Goal: Information Seeking & Learning: Compare options

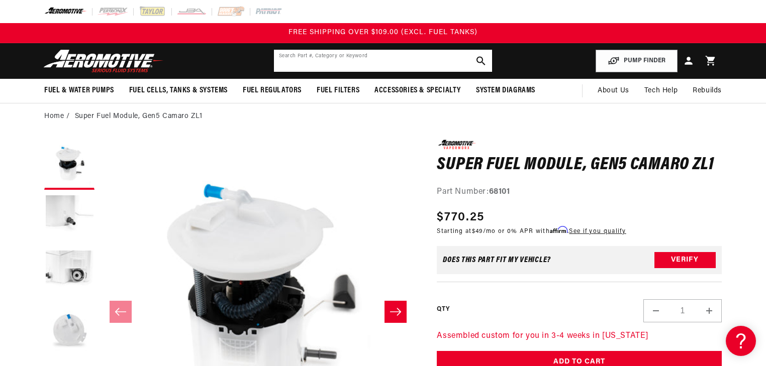
click at [368, 64] on input "text" at bounding box center [383, 61] width 218 height 22
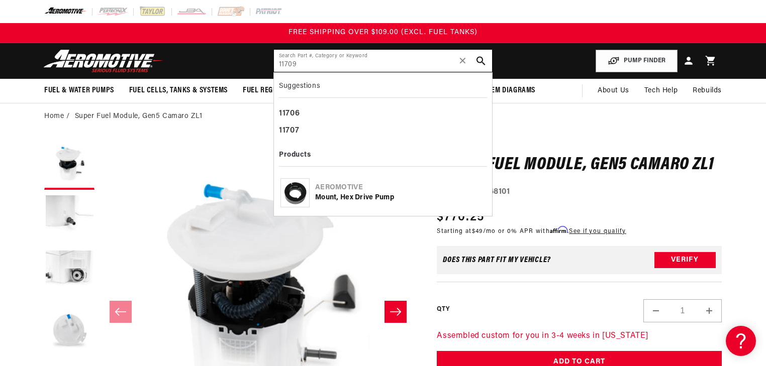
type input "11709"
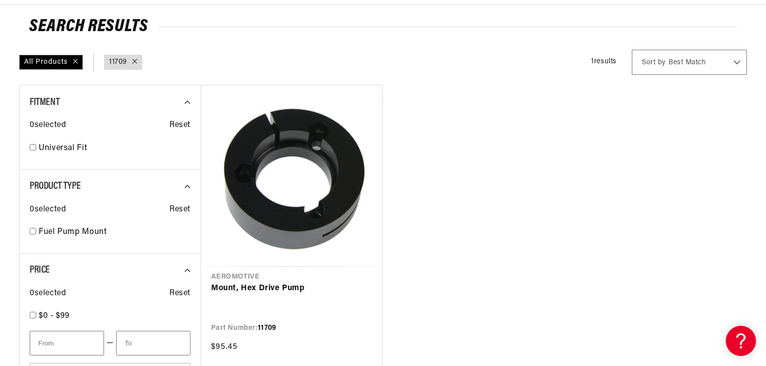
scroll to position [121, 0]
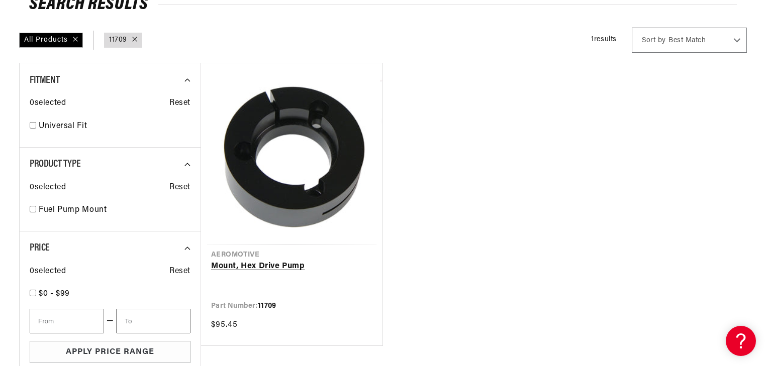
click at [348, 260] on link "Mount, Hex Drive Pump" at bounding box center [291, 266] width 161 height 13
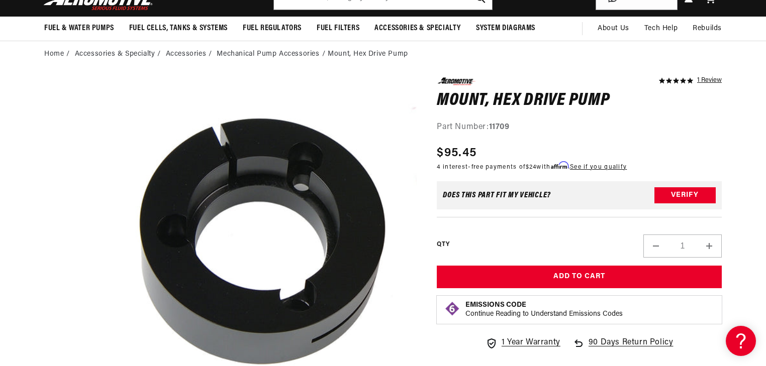
scroll to position [80, 0]
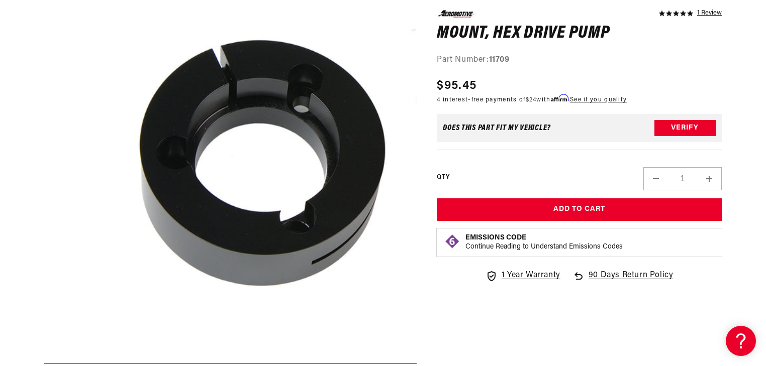
scroll to position [0, 0]
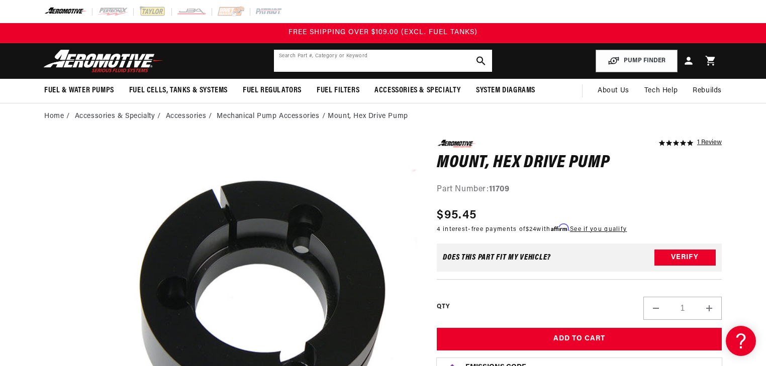
click at [328, 68] on input "text" at bounding box center [383, 61] width 218 height 22
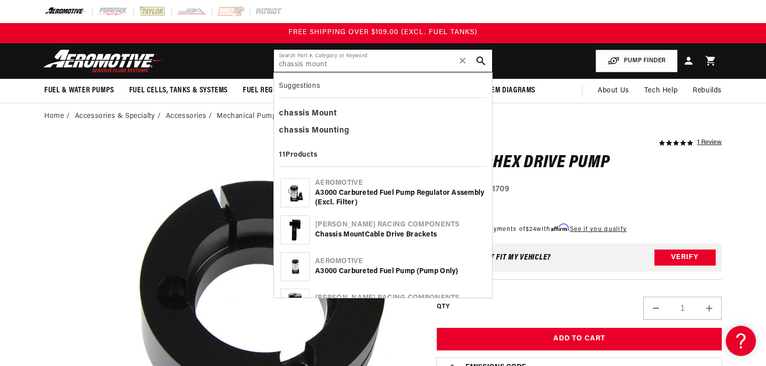
type input "chassis mount"
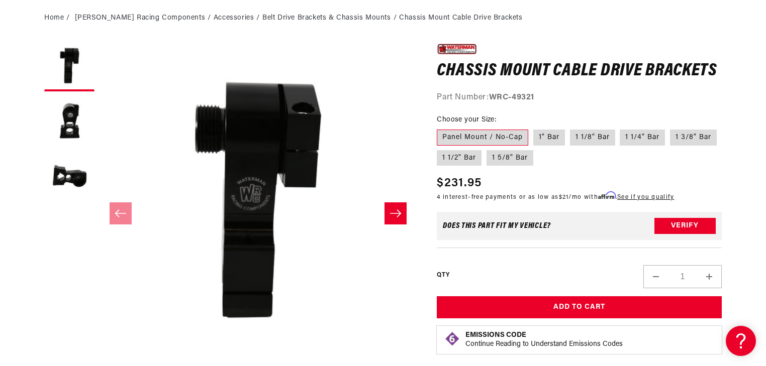
scroll to position [121, 0]
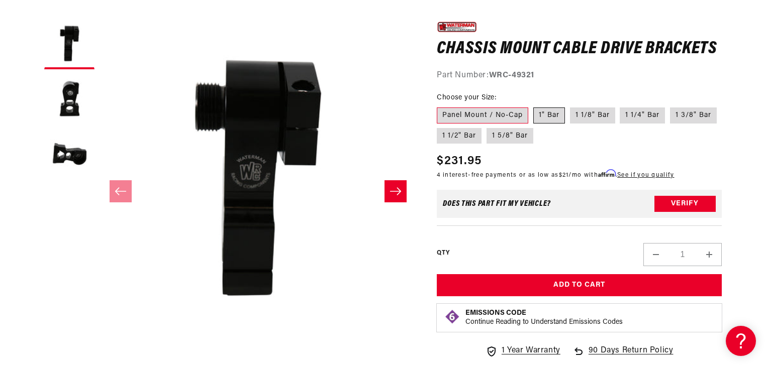
click at [547, 113] on label "1" Bar" at bounding box center [549, 116] width 32 height 16
click at [534, 106] on input "1" Bar" at bounding box center [533, 106] width 1 height 1
radio input "true"
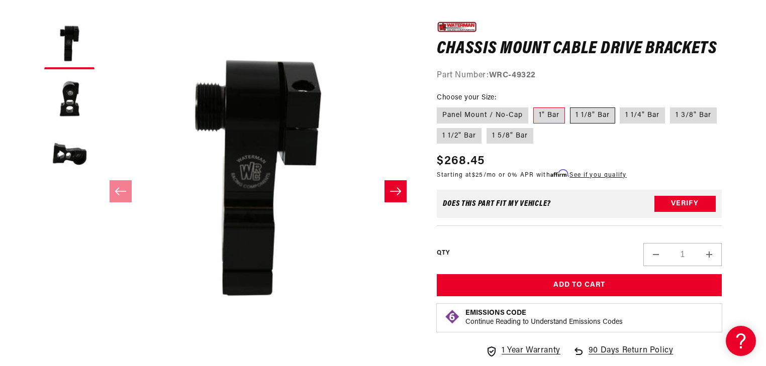
click at [594, 115] on label "1 1/8" Bar" at bounding box center [592, 116] width 45 height 16
click at [570, 106] on input "1 1/8" Bar" at bounding box center [570, 106] width 1 height 1
radio input "true"
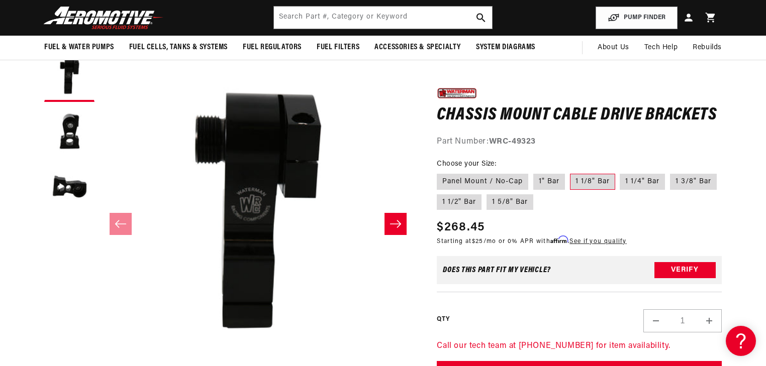
scroll to position [80, 0]
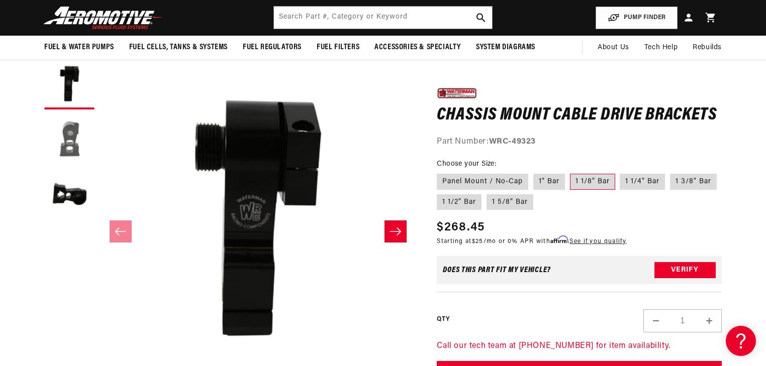
click at [74, 155] on button "Load image 2 in gallery view" at bounding box center [69, 140] width 50 height 50
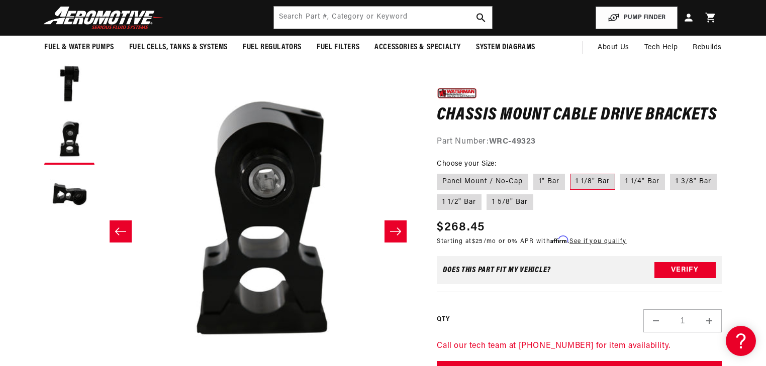
scroll to position [0, 317]
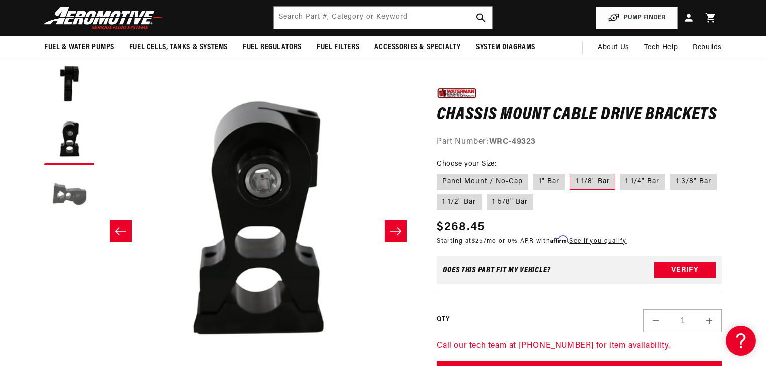
click at [60, 202] on button "Load image 3 in gallery view" at bounding box center [69, 195] width 50 height 50
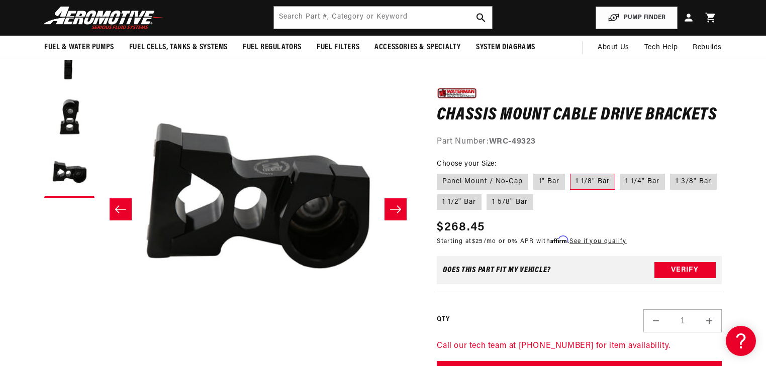
scroll to position [121, 0]
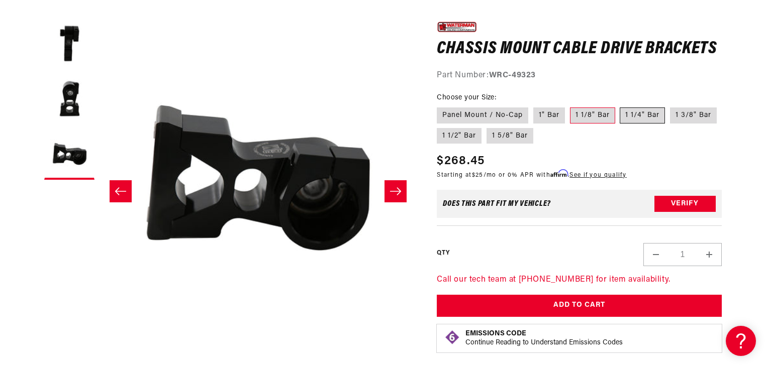
click at [657, 117] on label "1 1/4" Bar" at bounding box center [642, 116] width 45 height 16
click at [621, 106] on input "1 1/4" Bar" at bounding box center [620, 106] width 1 height 1
radio input "true"
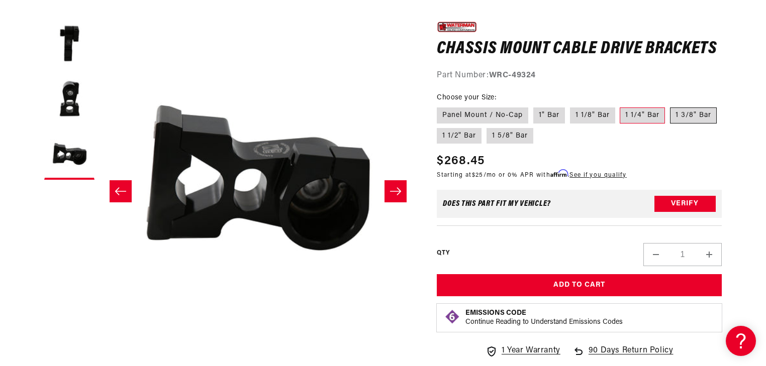
click at [694, 114] on label "1 3/8" Bar" at bounding box center [693, 116] width 47 height 16
click at [670, 106] on input "1 3/8" Bar" at bounding box center [670, 106] width 1 height 1
radio input "true"
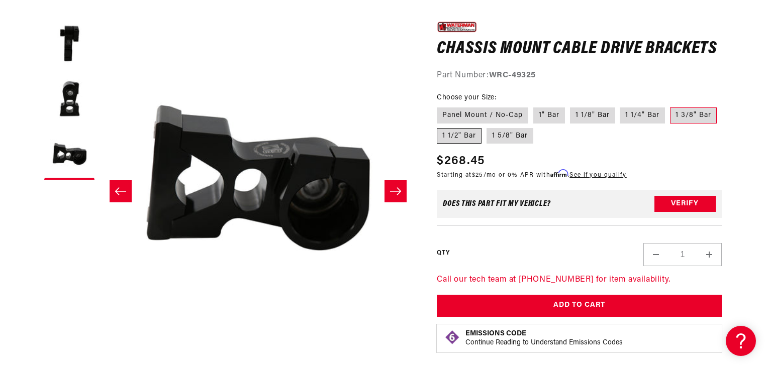
drag, startPoint x: 454, startPoint y: 135, endPoint x: 488, endPoint y: 141, distance: 34.2
click at [455, 135] on label "1 1/2" Bar" at bounding box center [459, 136] width 45 height 16
click at [722, 106] on input "1 1/2" Bar" at bounding box center [722, 106] width 1 height 1
radio input "true"
click at [512, 137] on label "1 5/8" Bar" at bounding box center [510, 136] width 47 height 16
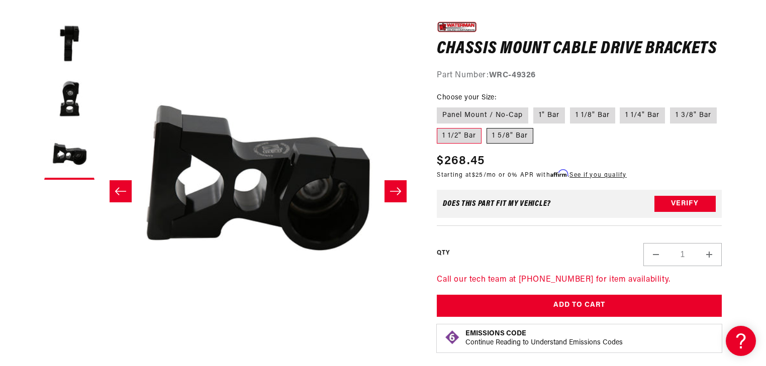
click at [487, 127] on input "1 5/8" Bar" at bounding box center [487, 126] width 1 height 1
radio input "true"
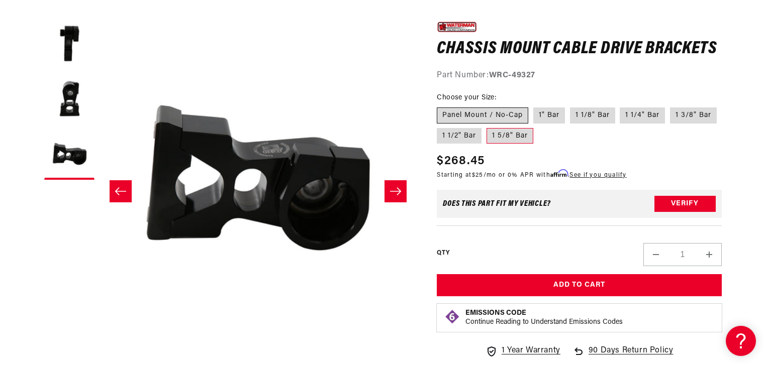
click at [502, 113] on label "Panel Mount / No-Cap" at bounding box center [482, 116] width 91 height 16
click at [440, 106] on input "Panel Mount / No-Cap" at bounding box center [439, 106] width 1 height 1
radio input "true"
click at [552, 113] on label "1" Bar" at bounding box center [549, 116] width 32 height 16
click at [534, 106] on input "1" Bar" at bounding box center [533, 106] width 1 height 1
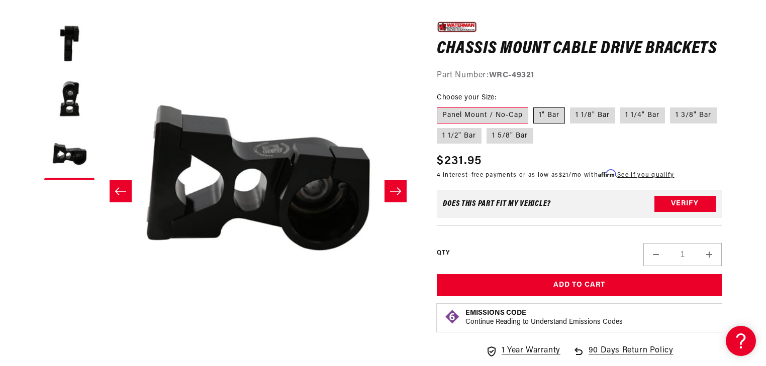
radio input "true"
click at [492, 111] on label "Panel Mount / No-Cap" at bounding box center [482, 116] width 91 height 16
click at [440, 106] on input "Panel Mount / No-Cap" at bounding box center [439, 106] width 1 height 1
radio input "true"
click at [561, 113] on label "1" Bar" at bounding box center [549, 116] width 32 height 16
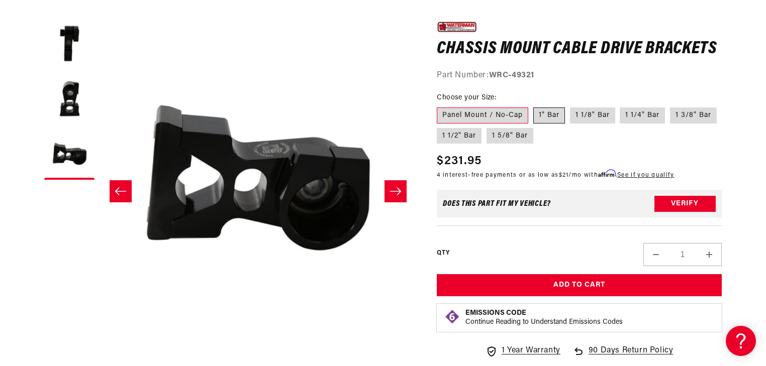
click at [534, 106] on input "1" Bar" at bounding box center [533, 106] width 1 height 1
radio input "true"
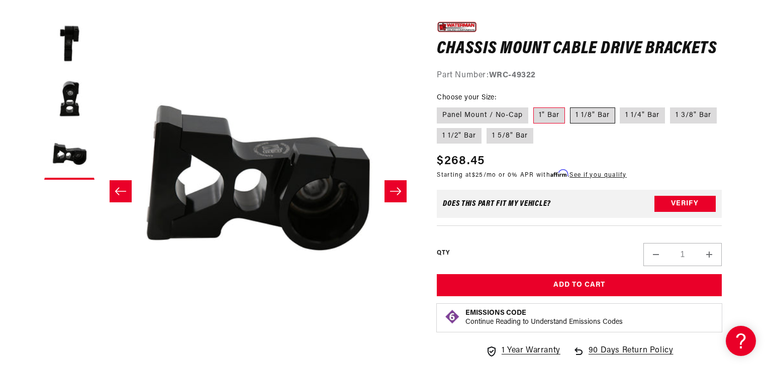
click at [595, 108] on label "1 1/8" Bar" at bounding box center [592, 116] width 45 height 16
click at [570, 106] on input "1 1/8" Bar" at bounding box center [570, 106] width 1 height 1
radio input "true"
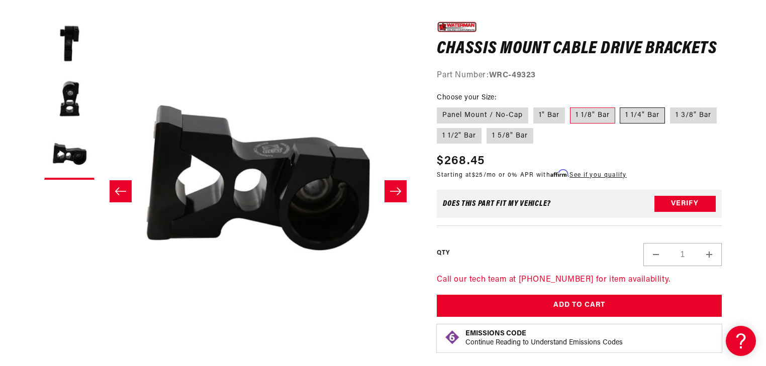
click at [634, 112] on label "1 1/4" Bar" at bounding box center [642, 116] width 45 height 16
click at [621, 106] on input "1 1/4" Bar" at bounding box center [620, 106] width 1 height 1
radio input "true"
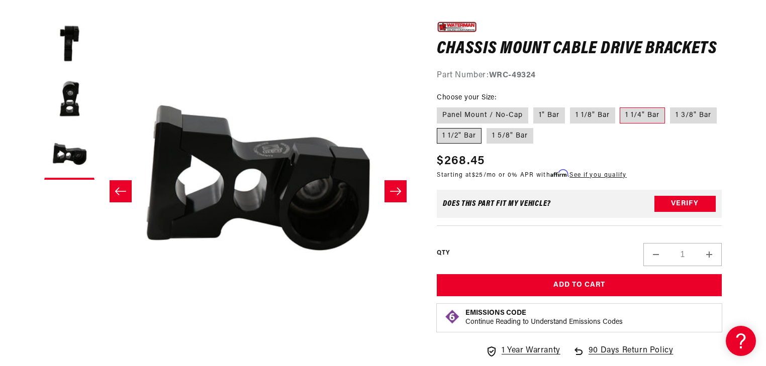
click at [449, 131] on label "1 1/2" Bar" at bounding box center [459, 136] width 45 height 16
click at [722, 106] on input "1 1/2" Bar" at bounding box center [722, 106] width 1 height 1
radio input "true"
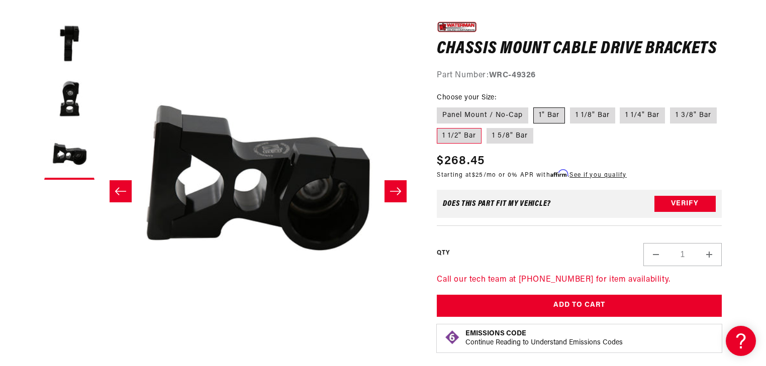
click at [541, 110] on label "1" Bar" at bounding box center [549, 116] width 32 height 16
click at [534, 106] on input "1" Bar" at bounding box center [533, 106] width 1 height 1
radio input "true"
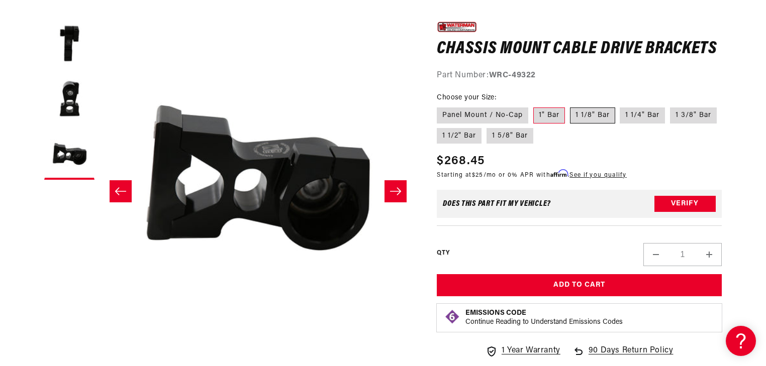
click at [601, 113] on label "1 1/8" Bar" at bounding box center [592, 116] width 45 height 16
click at [570, 106] on input "1 1/8" Bar" at bounding box center [570, 106] width 1 height 1
radio input "true"
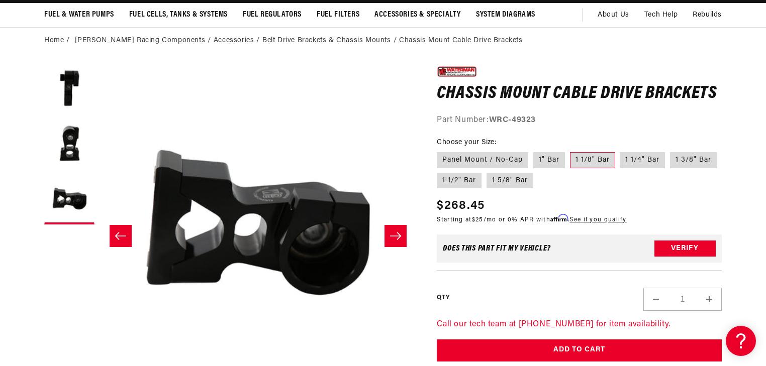
scroll to position [80, 0]
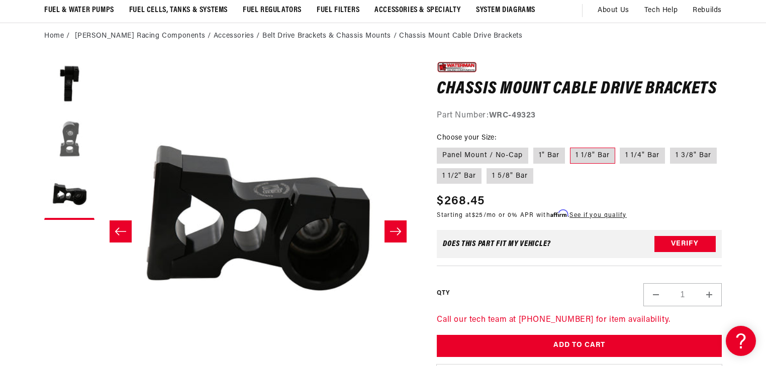
click at [75, 138] on button "Load image 2 in gallery view" at bounding box center [69, 140] width 50 height 50
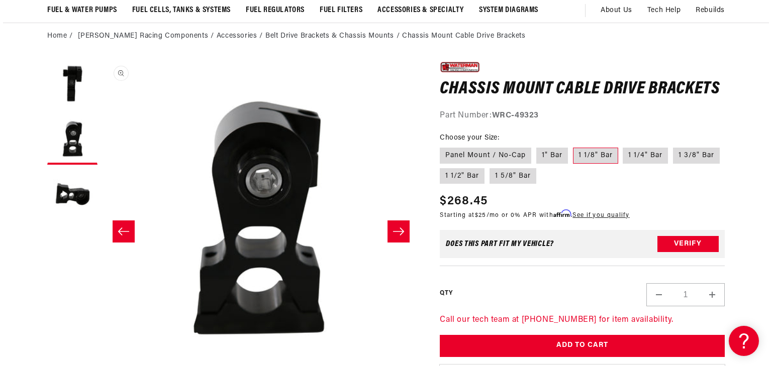
scroll to position [0, 317]
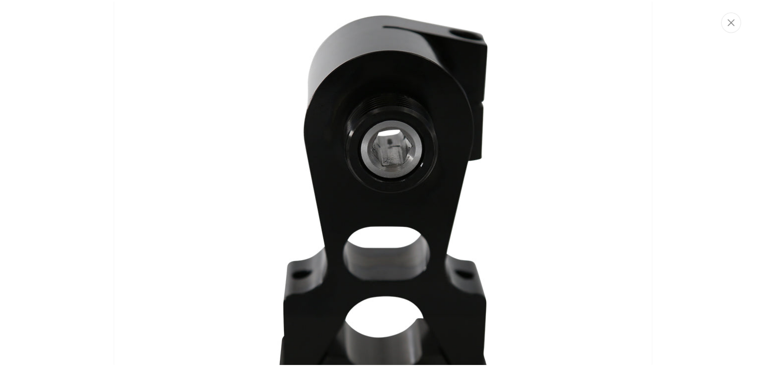
scroll to position [608, 0]
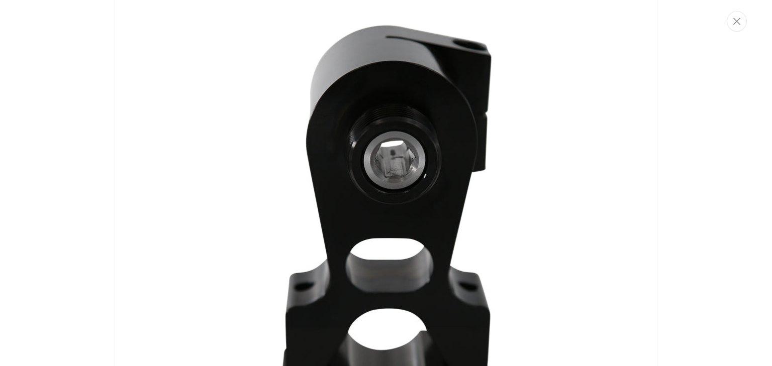
click at [408, 138] on img "Media gallery" at bounding box center [386, 224] width 543 height 543
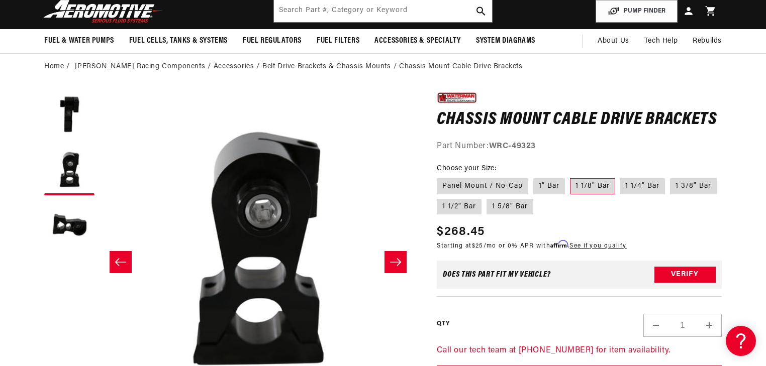
scroll to position [72, 0]
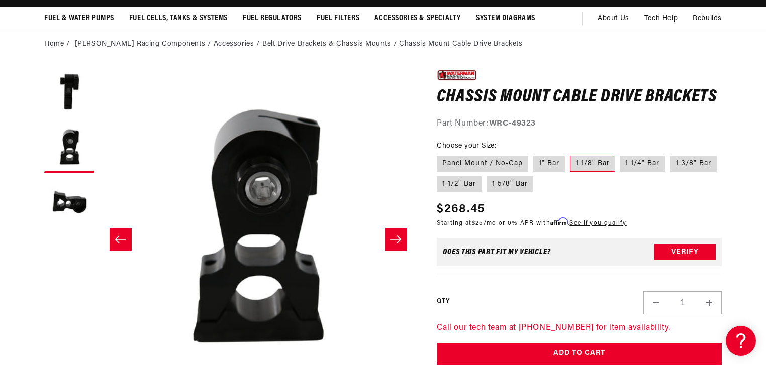
click at [734, 197] on section "0.0 star rating Write a review Chassis Mount Cable Drive Brackets Chassis Mount…" at bounding box center [383, 332] width 728 height 551
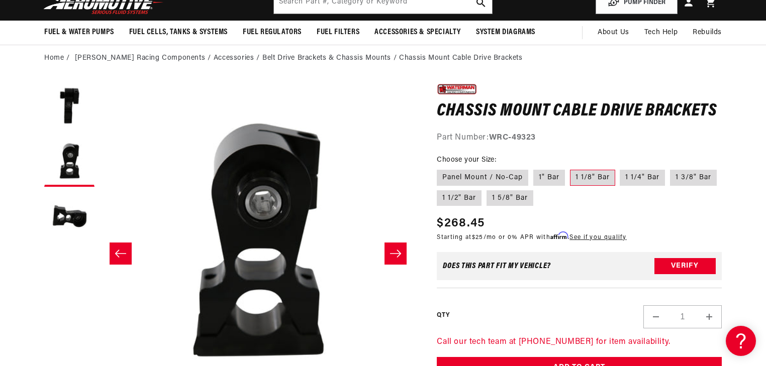
scroll to position [80, 0]
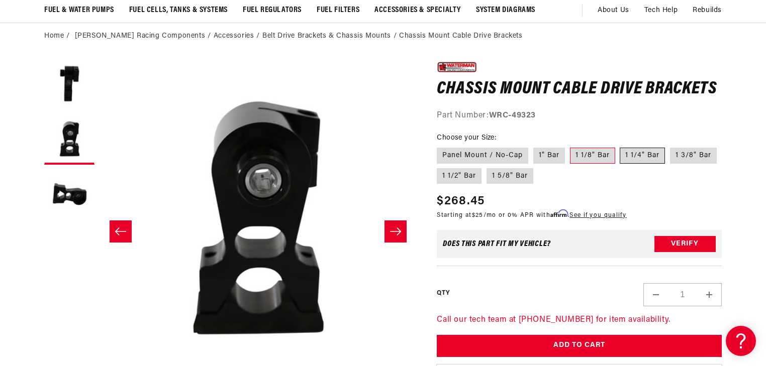
click at [629, 154] on label "1 1/4" Bar" at bounding box center [642, 156] width 45 height 16
click at [621, 146] on input "1 1/4" Bar" at bounding box center [620, 146] width 1 height 1
radio input "true"
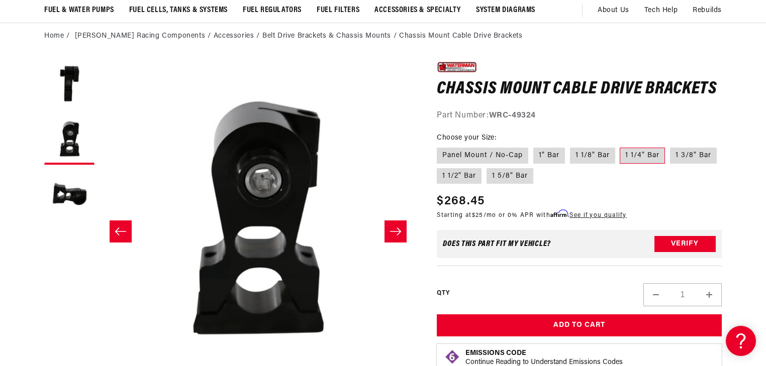
click at [21, 219] on section "0.0 star rating Write a review Chassis Mount Cable Drive Brackets Chassis Mount…" at bounding box center [383, 324] width 728 height 551
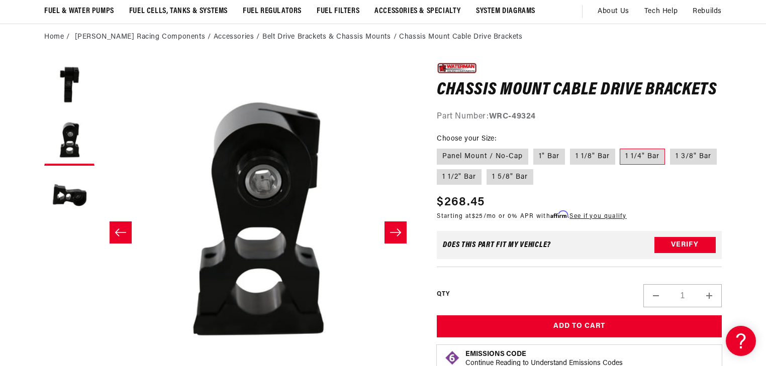
scroll to position [80, 0]
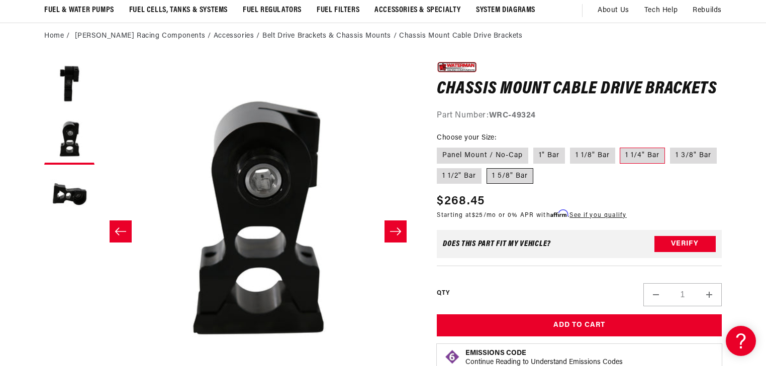
click at [508, 177] on label "1 5/8" Bar" at bounding box center [510, 176] width 47 height 16
click at [487, 167] on input "1 5/8" Bar" at bounding box center [487, 166] width 1 height 1
radio input "true"
click at [71, 60] on button "Load image 1 in gallery view" at bounding box center [69, 84] width 50 height 50
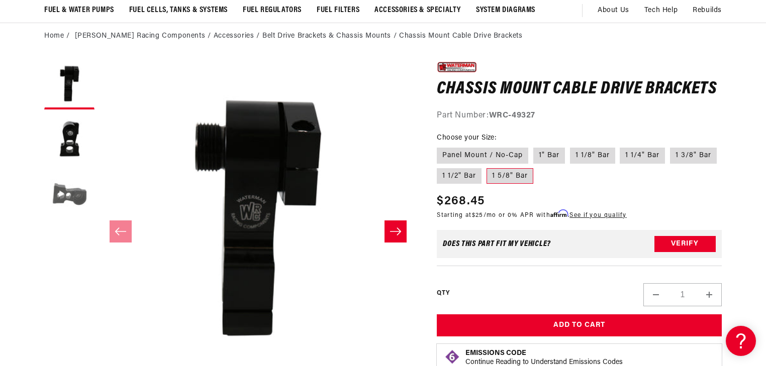
click at [63, 195] on button "Load image 3 in gallery view" at bounding box center [69, 195] width 50 height 50
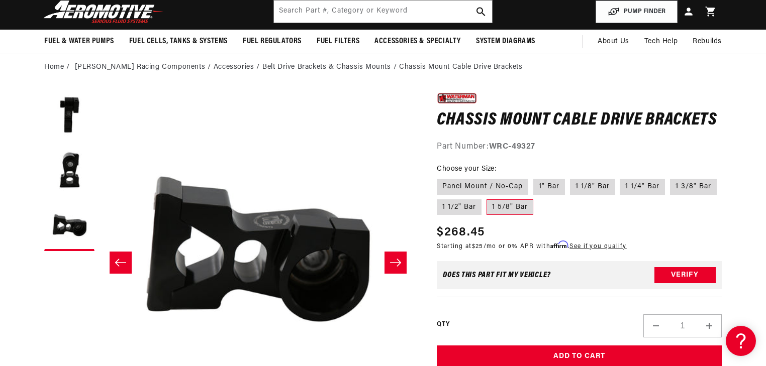
scroll to position [80, 0]
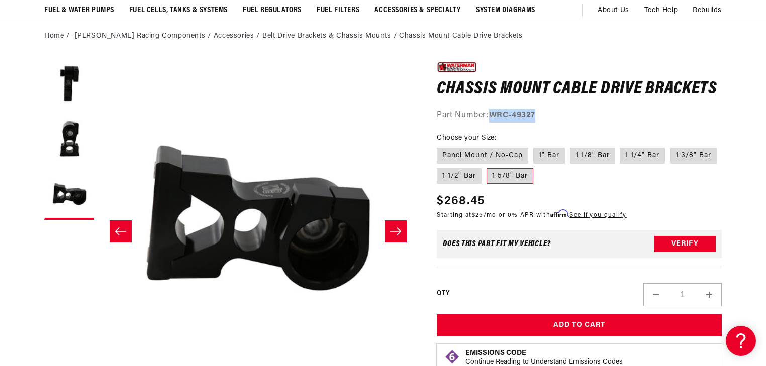
drag, startPoint x: 545, startPoint y: 117, endPoint x: 494, endPoint y: 117, distance: 51.8
click at [494, 117] on div "Part Number: WRC-49327" at bounding box center [579, 116] width 285 height 13
copy strong "WRC-49327"
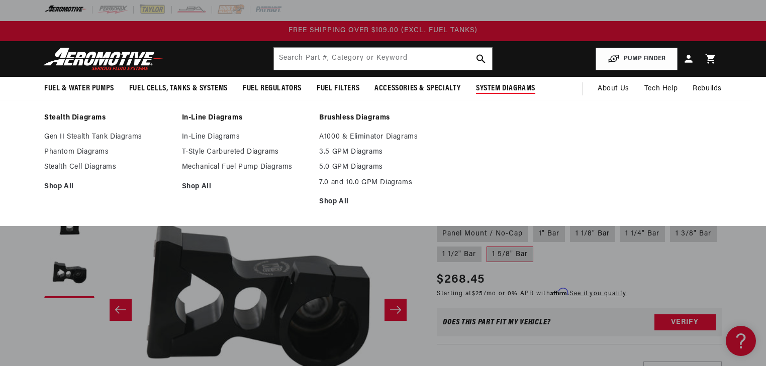
scroll to position [0, 0]
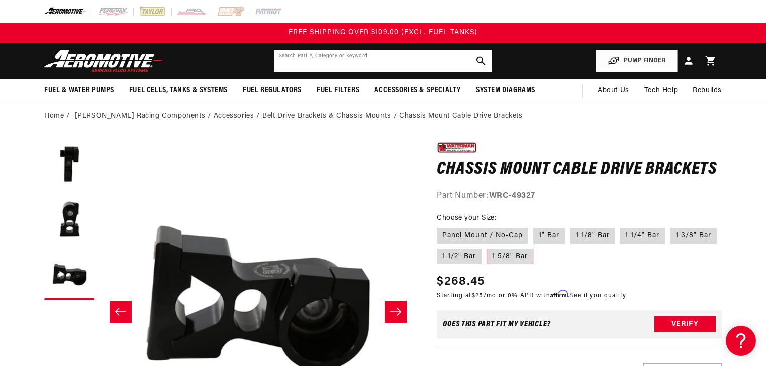
click at [356, 63] on input "text" at bounding box center [383, 61] width 218 height 22
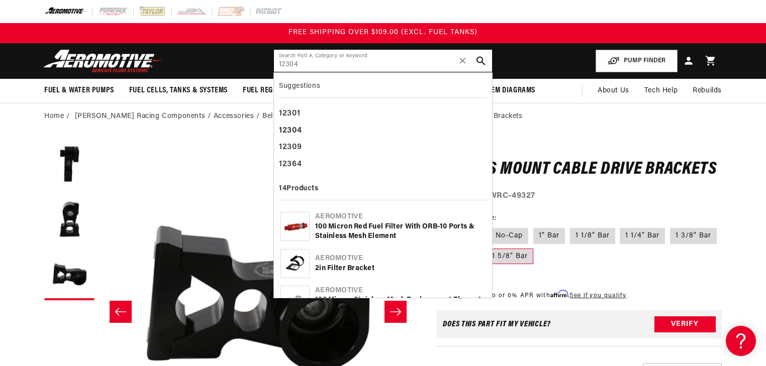
type input "12304"
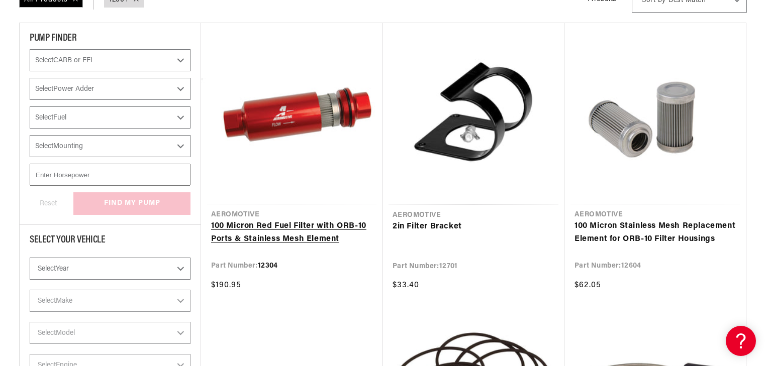
click at [298, 220] on link "100 Micron Red Fuel Filter with ORB-10 Ports & Stainless Mesh Element" at bounding box center [291, 233] width 161 height 26
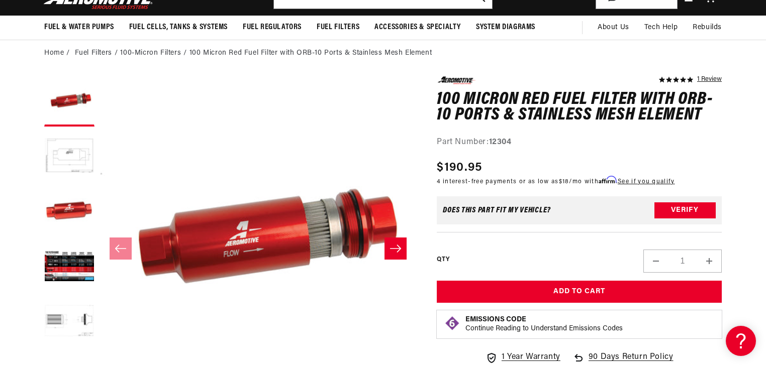
scroll to position [161, 0]
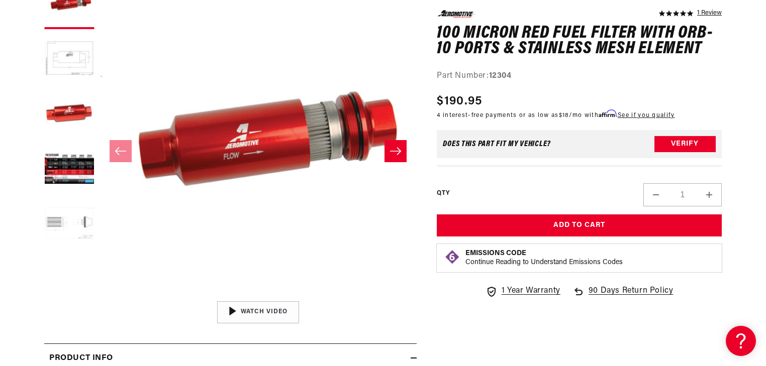
click at [72, 223] on button "Load image 5 in gallery view" at bounding box center [69, 225] width 50 height 50
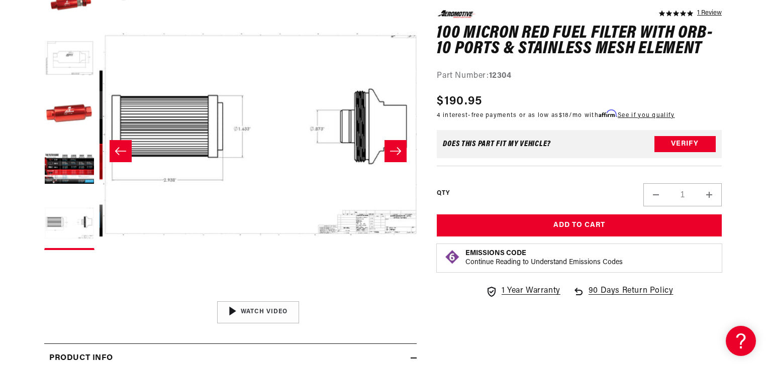
scroll to position [0, 1269]
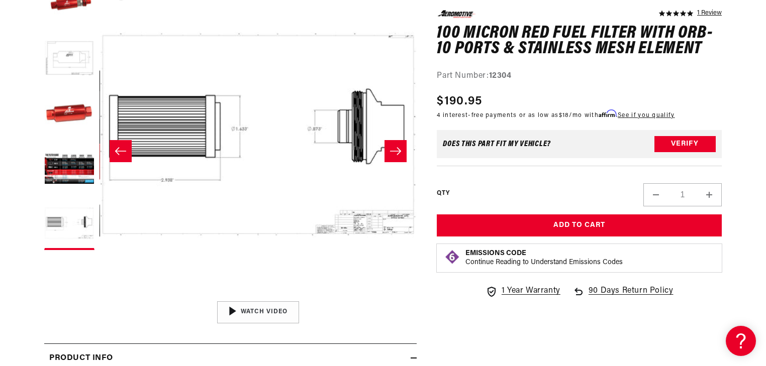
click at [100, 297] on button "Open media 5 in modal" at bounding box center [100, 297] width 0 height 0
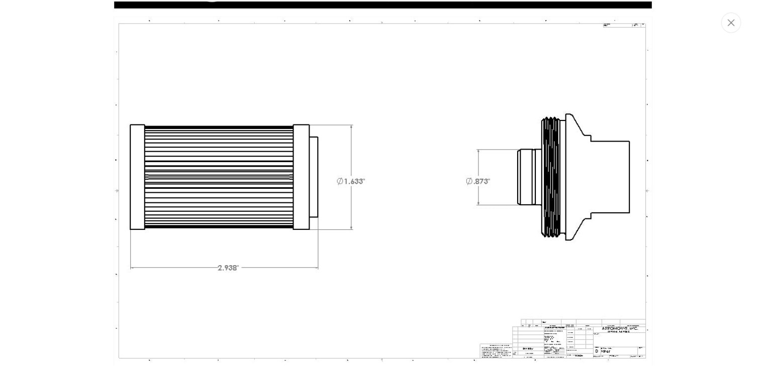
scroll to position [1498, 0]
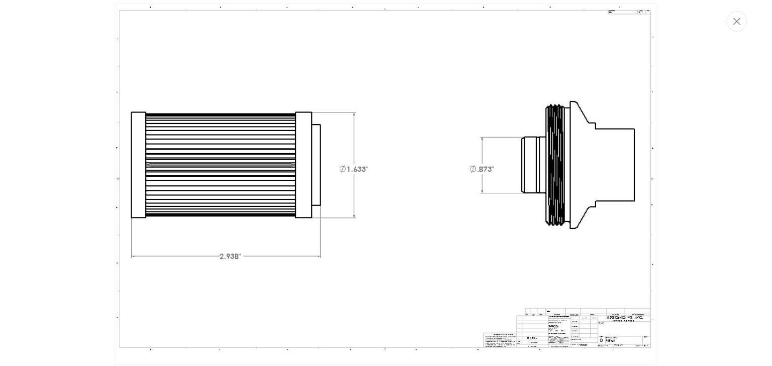
click at [436, 201] on img "Media gallery" at bounding box center [386, 184] width 543 height 362
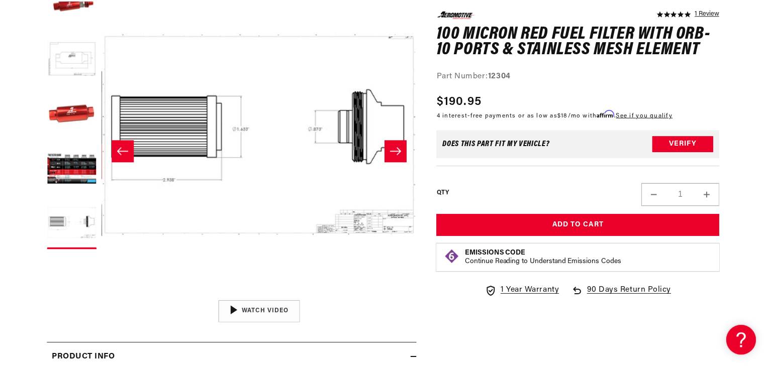
scroll to position [0, 1269]
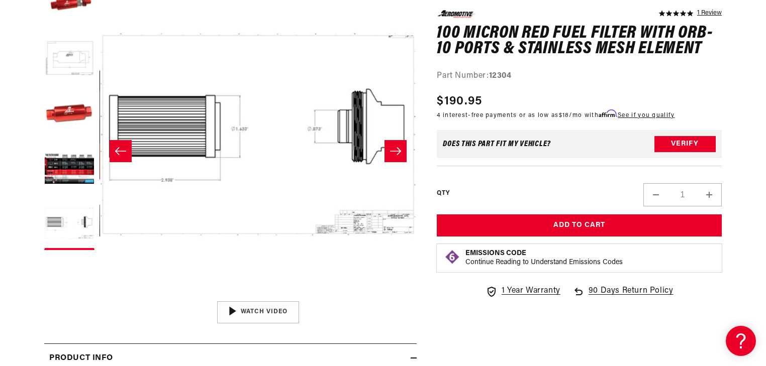
click at [444, 181] on div "QTY Decrease quantity for 100 Micron Red Fuel Filter with ORB-10 Ports &amp; St…" at bounding box center [579, 186] width 285 height 41
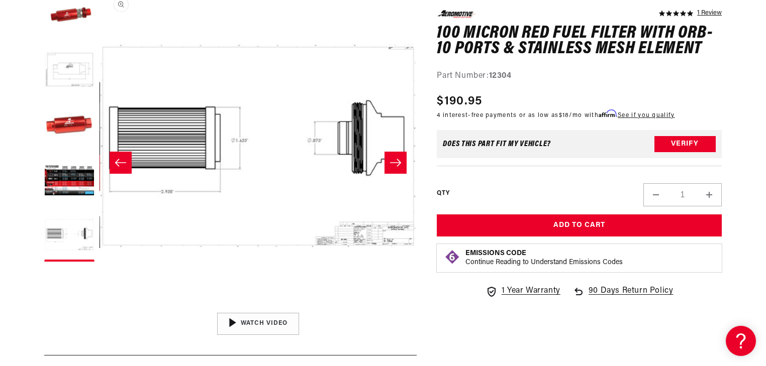
scroll to position [0, 0]
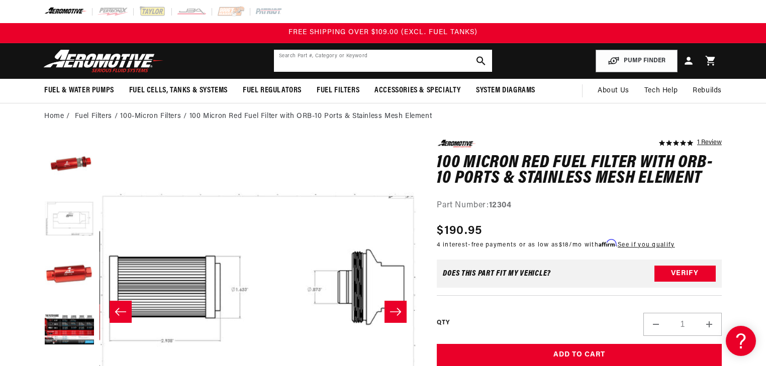
click at [402, 55] on input "text" at bounding box center [383, 61] width 218 height 22
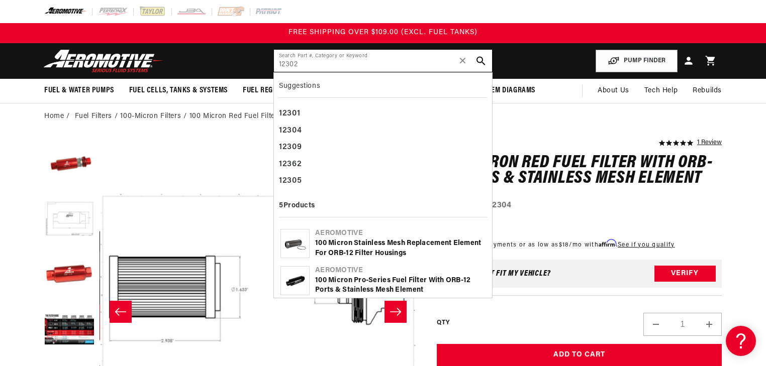
type input "12302"
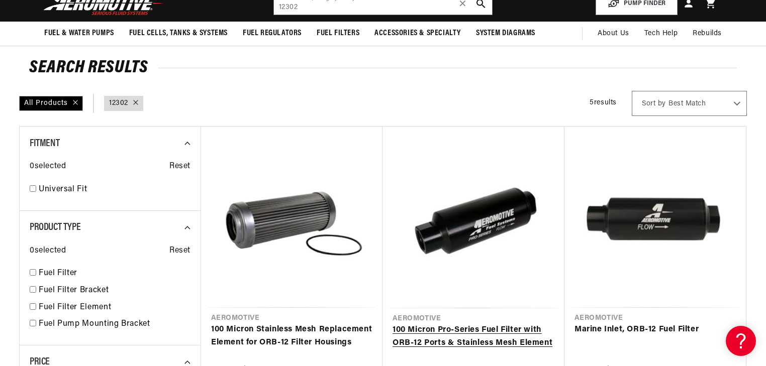
scroll to position [201, 0]
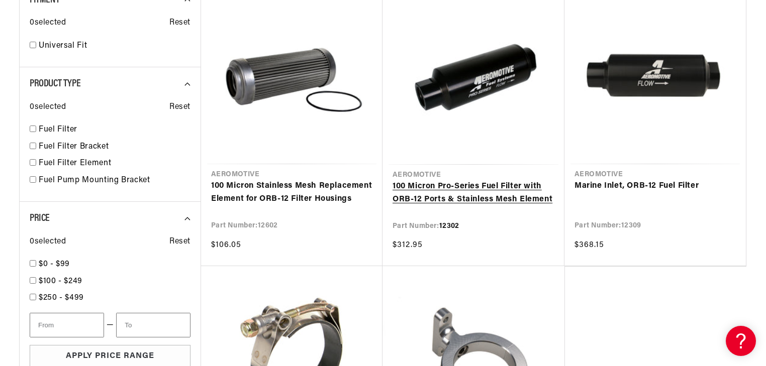
click at [467, 180] on link "100 Micron Pro-Series Fuel Filter with ORB-12 Ports & Stainless Mesh Element" at bounding box center [474, 193] width 162 height 26
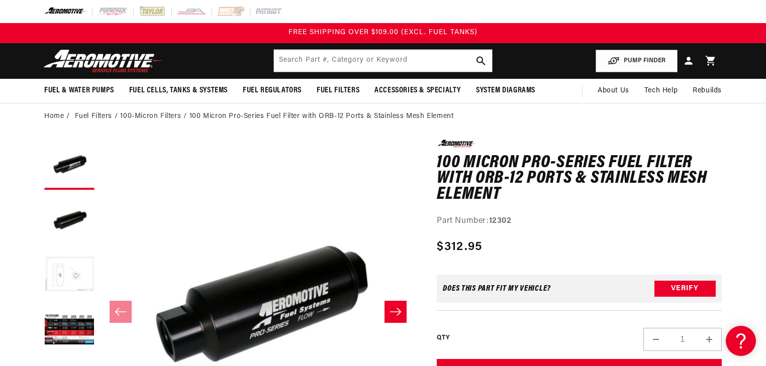
click at [71, 269] on button "Load image 3 in gallery view" at bounding box center [69, 275] width 50 height 50
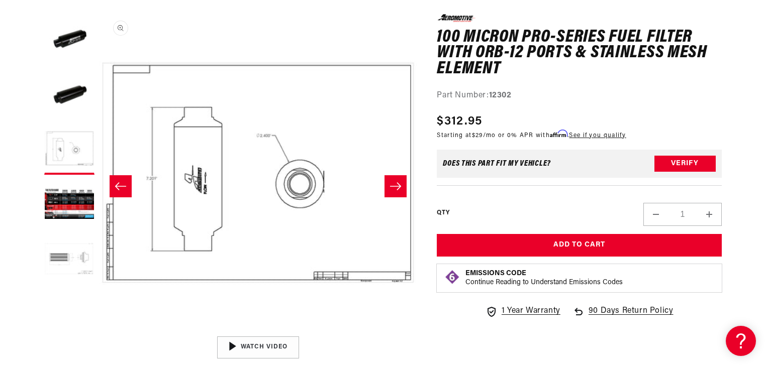
scroll to position [201, 0]
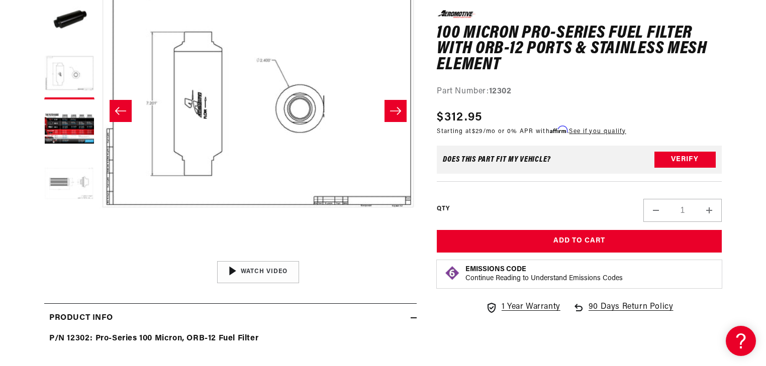
click at [400, 111] on icon "Slide right" at bounding box center [395, 111] width 11 height 8
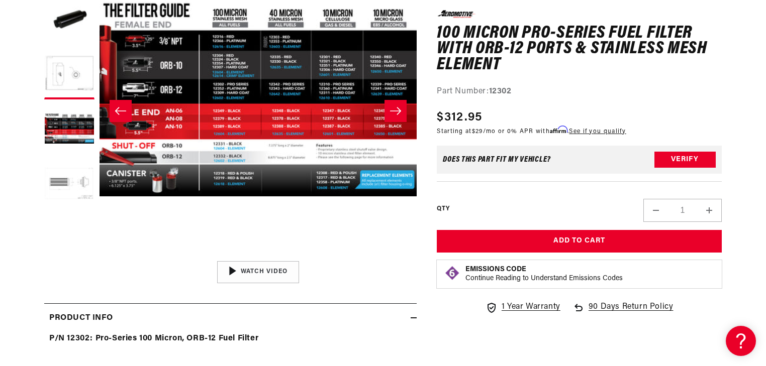
click at [400, 111] on icon "Slide right" at bounding box center [395, 111] width 11 height 8
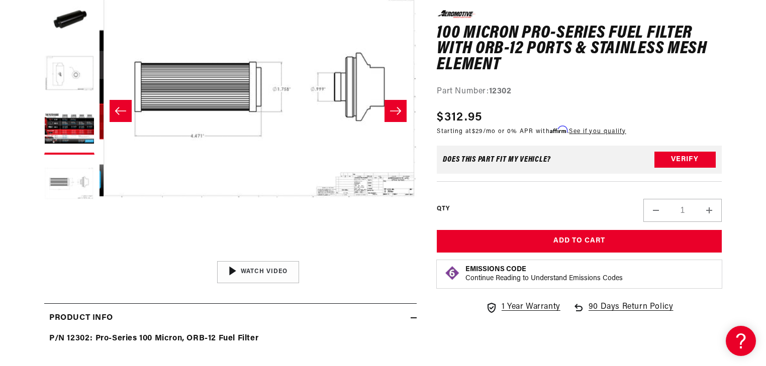
scroll to position [0, 1269]
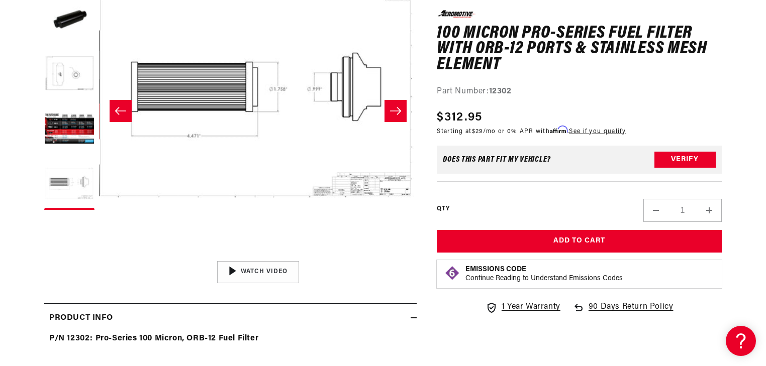
click at [100, 256] on button "Open media 5 in modal" at bounding box center [100, 256] width 0 height 0
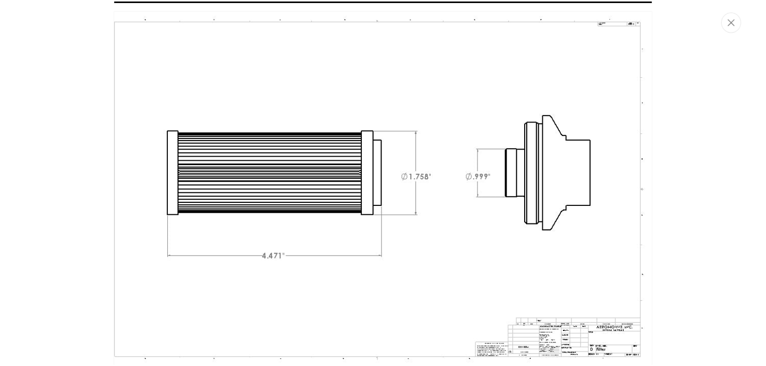
scroll to position [1485, 0]
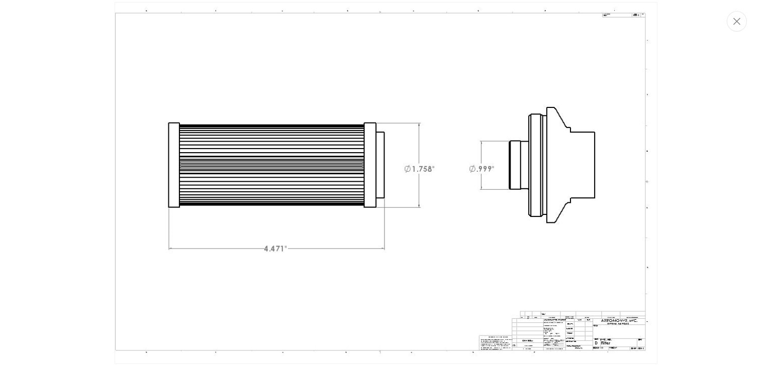
click at [496, 177] on img "Media gallery" at bounding box center [386, 183] width 543 height 362
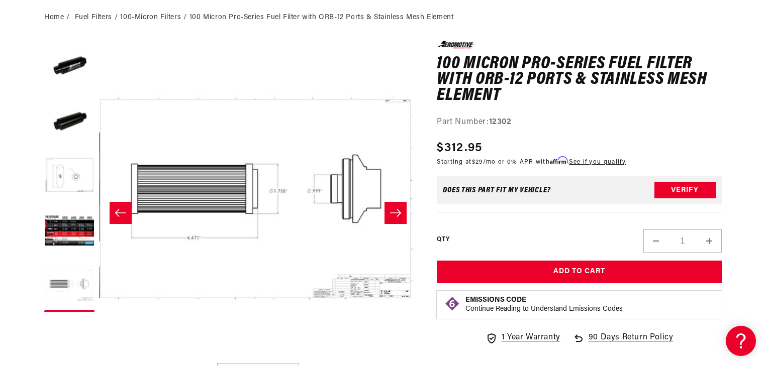
scroll to position [0, 0]
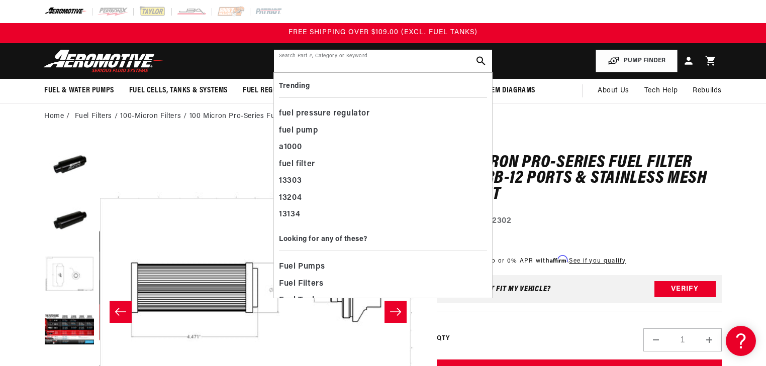
click at [400, 60] on input "text" at bounding box center [383, 61] width 218 height 22
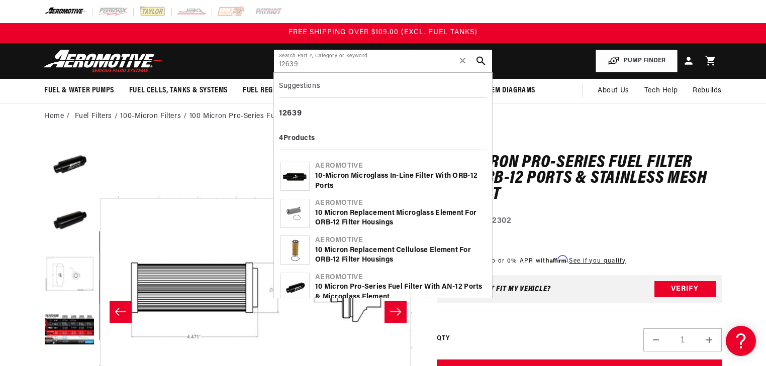
type input "12639"
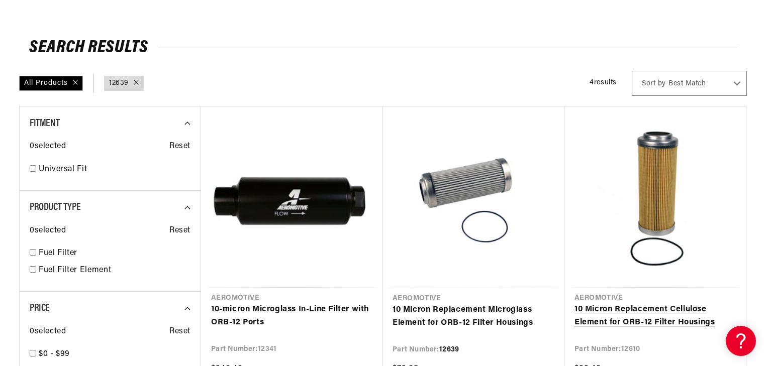
scroll to position [201, 0]
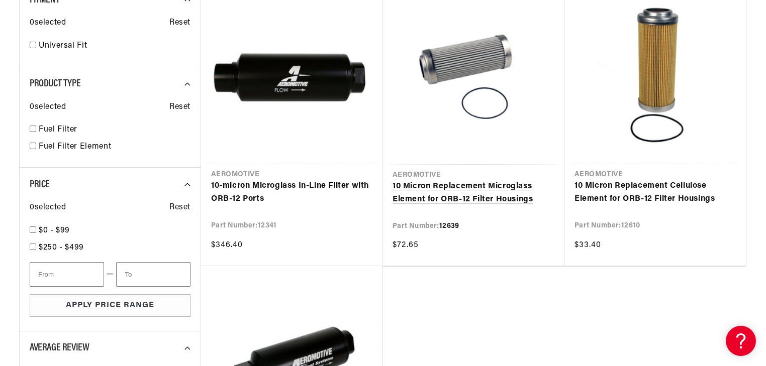
click at [480, 180] on link "10 Micron Replacement Microglass Element for ORB-12 Filter Housings" at bounding box center [474, 193] width 162 height 26
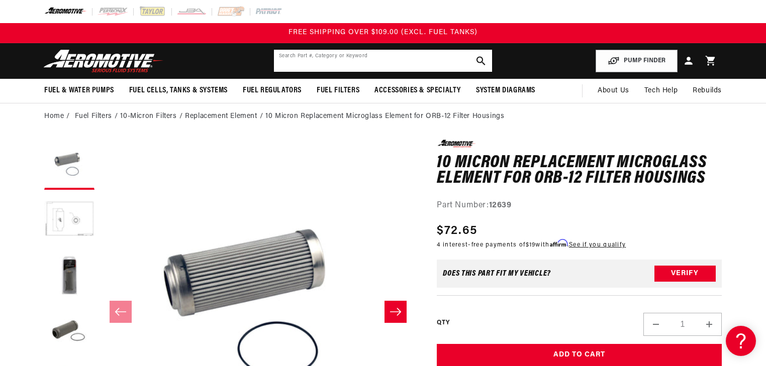
click at [316, 62] on input "text" at bounding box center [383, 61] width 218 height 22
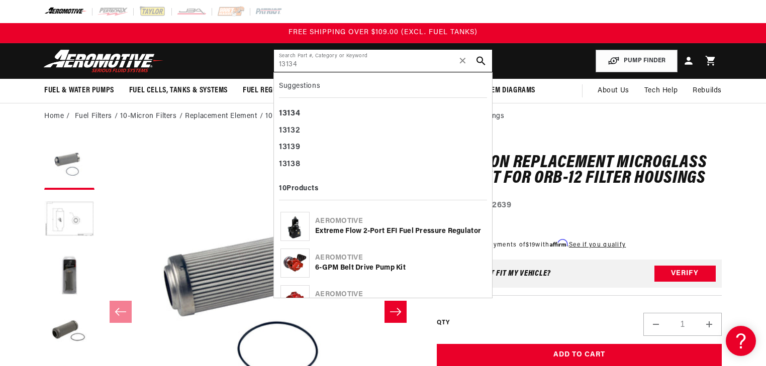
type input "13134"
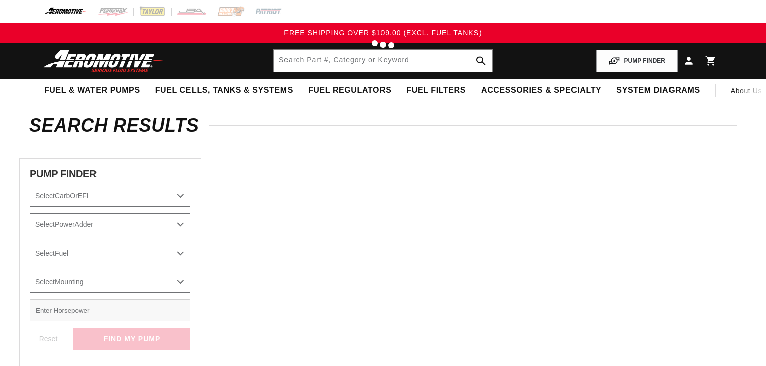
type input "13134"
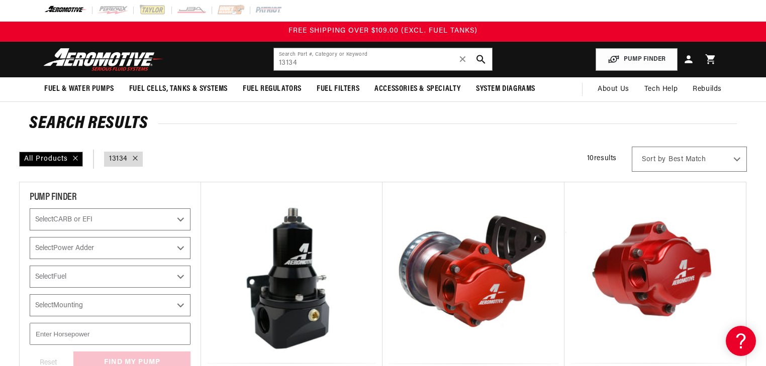
scroll to position [201, 0]
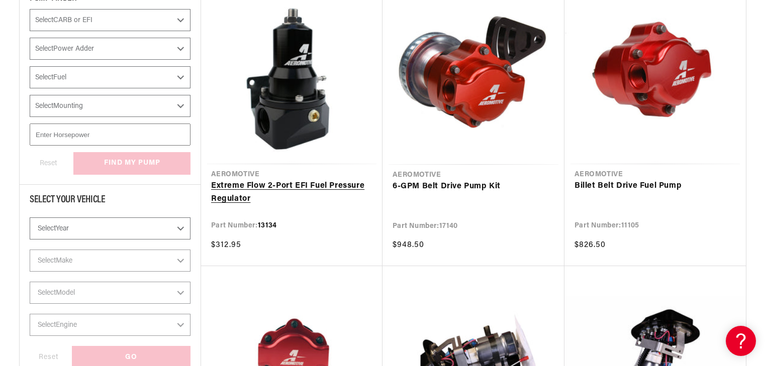
click at [296, 180] on link "Extreme Flow 2-Port EFI Fuel Pressure Regulator" at bounding box center [291, 193] width 161 height 26
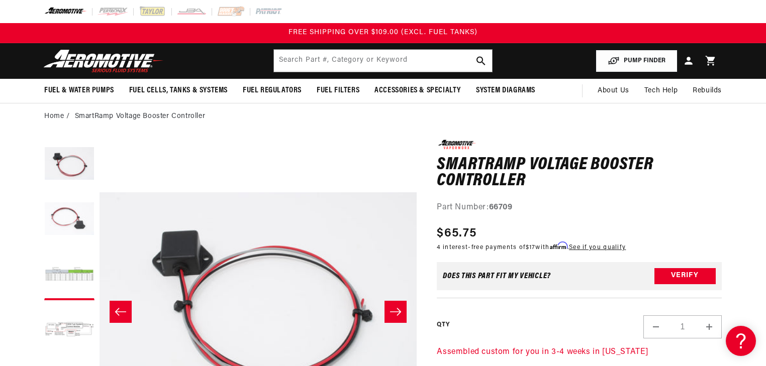
scroll to position [298, 0]
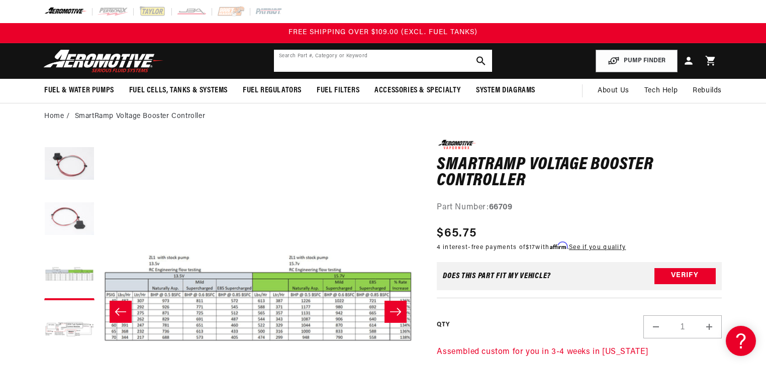
click at [386, 63] on input "text" at bounding box center [383, 61] width 218 height 22
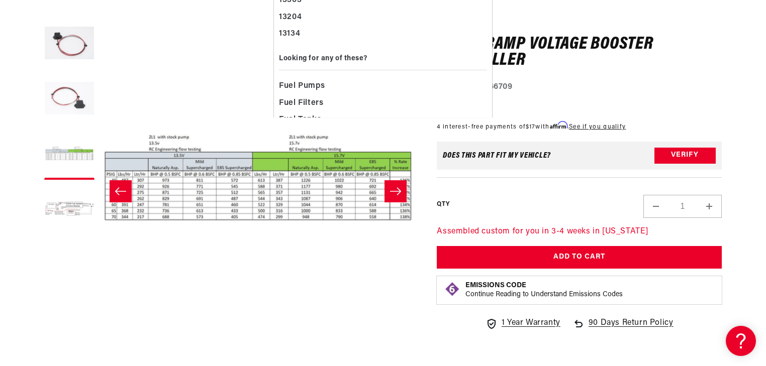
scroll to position [0, 0]
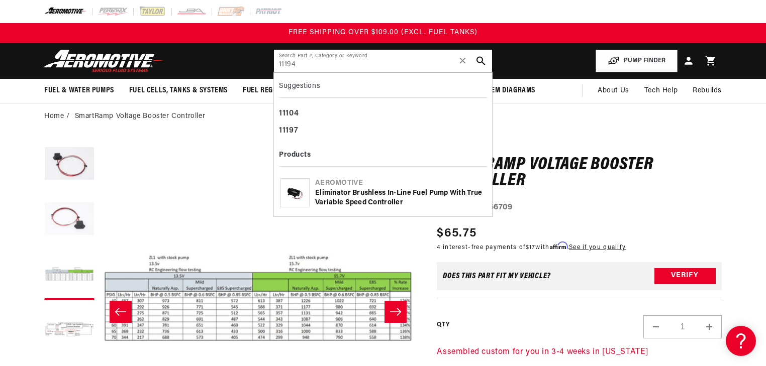
type input "11194"
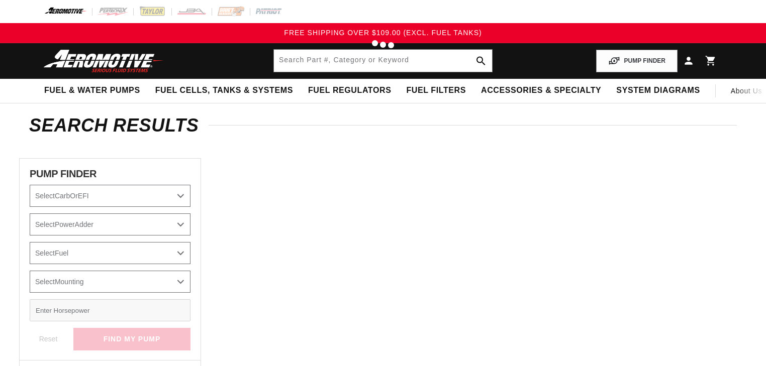
type input "11194"
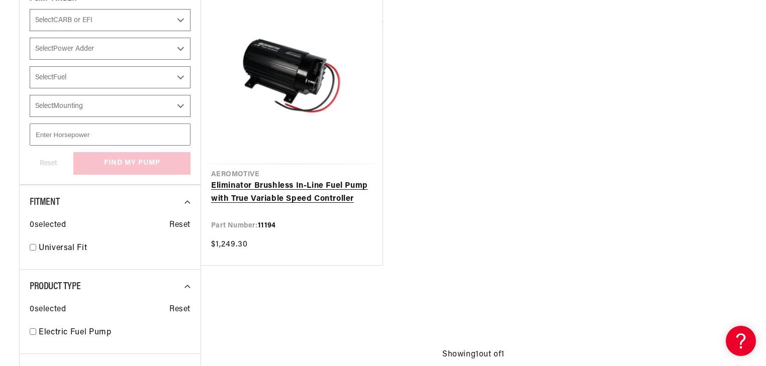
click at [319, 180] on link "Eliminator Brushless In-Line Fuel Pump with True Variable Speed Controller" at bounding box center [291, 193] width 161 height 26
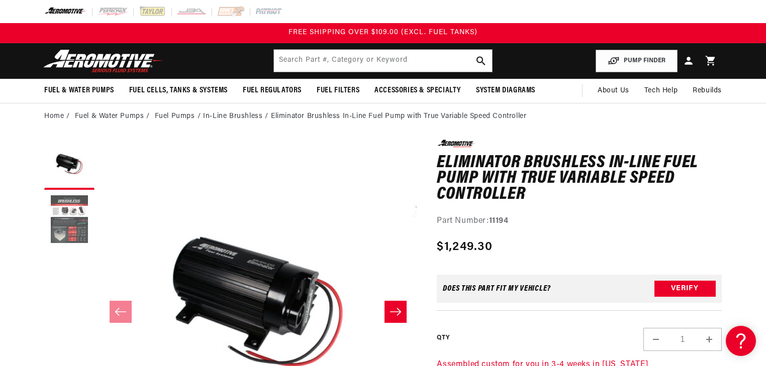
click at [76, 206] on button "Load image 2 in gallery view" at bounding box center [69, 220] width 50 height 50
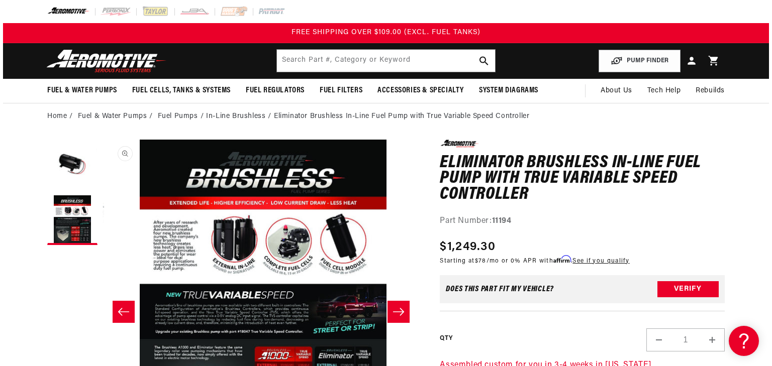
scroll to position [0, 317]
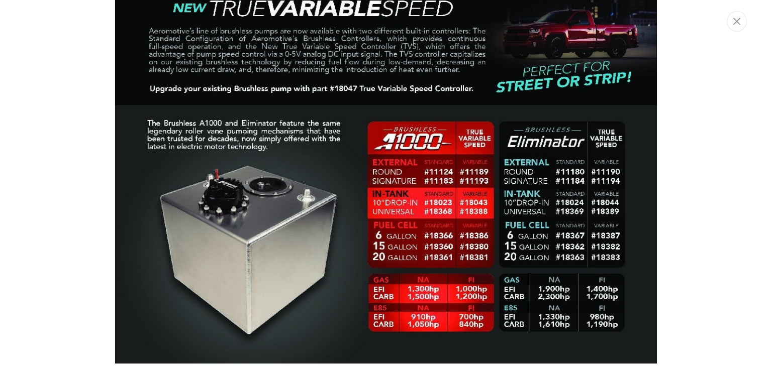
scroll to position [718, 0]
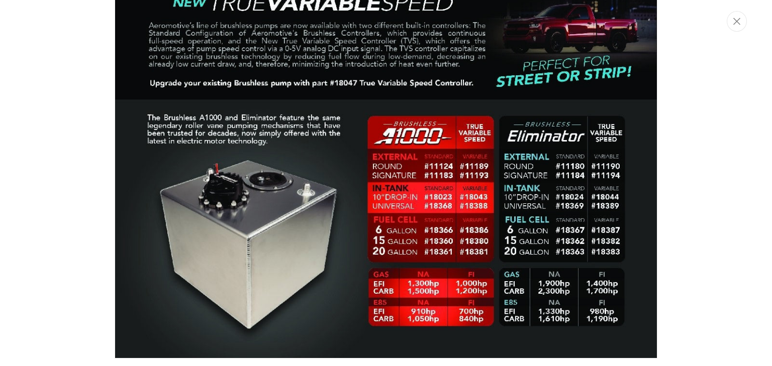
click at [669, 213] on div "Media gallery" at bounding box center [386, 183] width 772 height 366
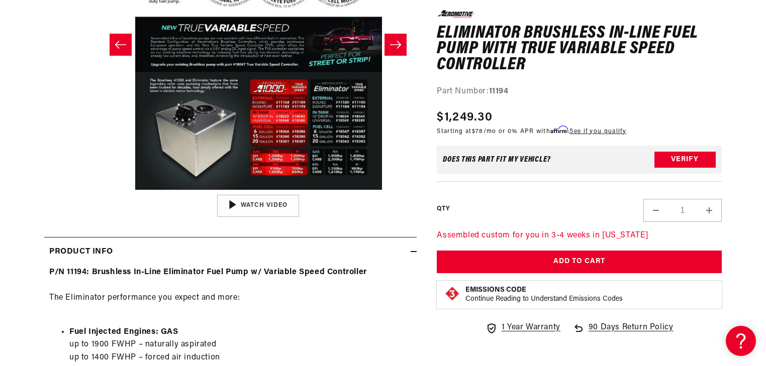
scroll to position [273, 0]
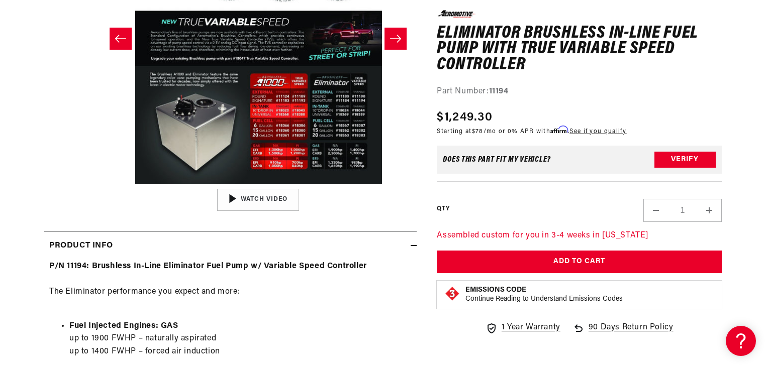
click at [100, 184] on button "Open media 2 in modal" at bounding box center [100, 184] width 0 height 0
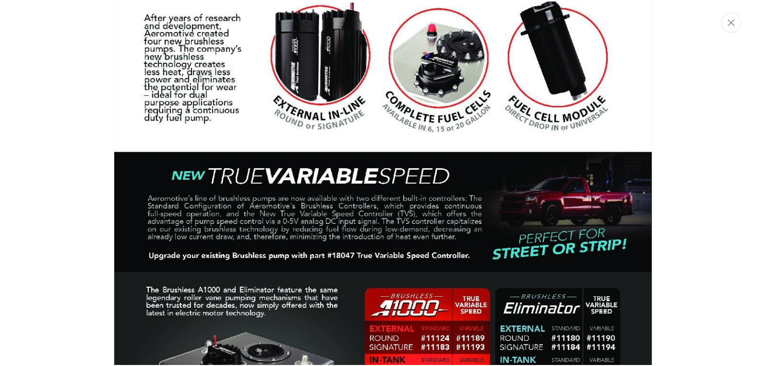
scroll to position [706, 0]
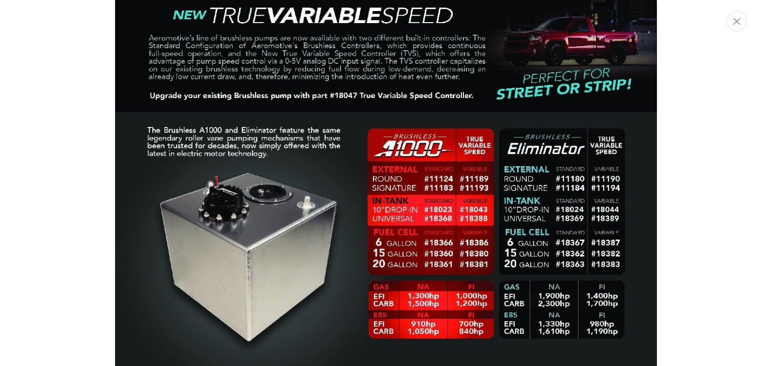
click at [491, 217] on img "Media gallery" at bounding box center [386, 23] width 543 height 698
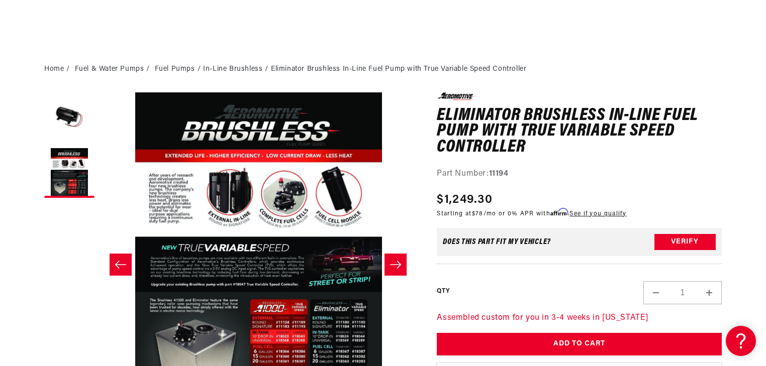
scroll to position [0, 0]
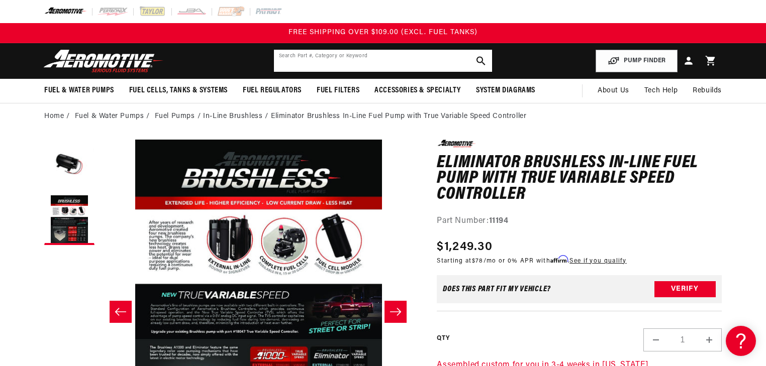
click at [352, 62] on input "text" at bounding box center [383, 61] width 218 height 22
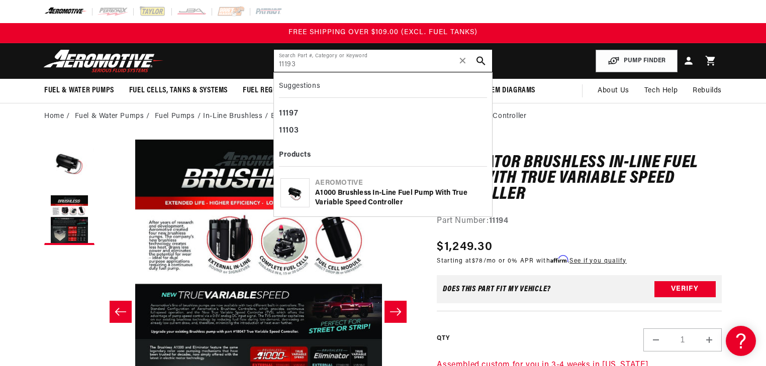
type input "11193"
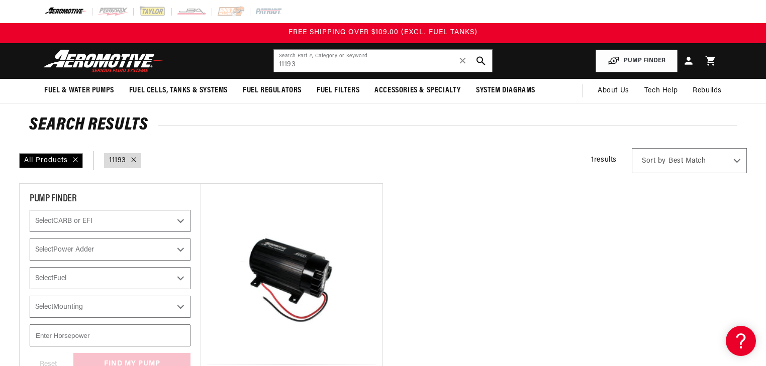
scroll to position [161, 0]
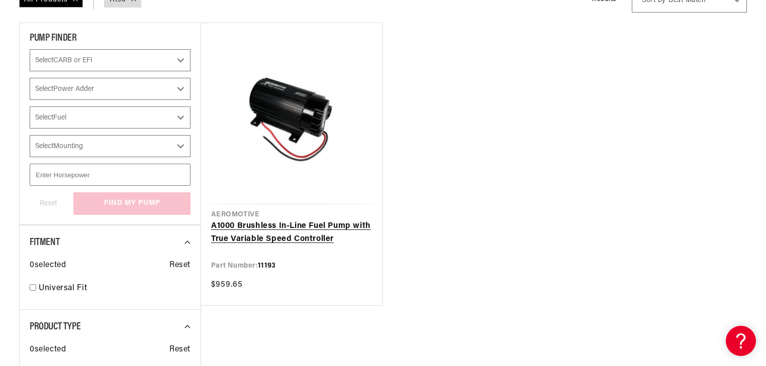
click at [326, 220] on link "A1000 Brushless In-Line Fuel Pump with True Variable Speed Controller" at bounding box center [291, 233] width 161 height 26
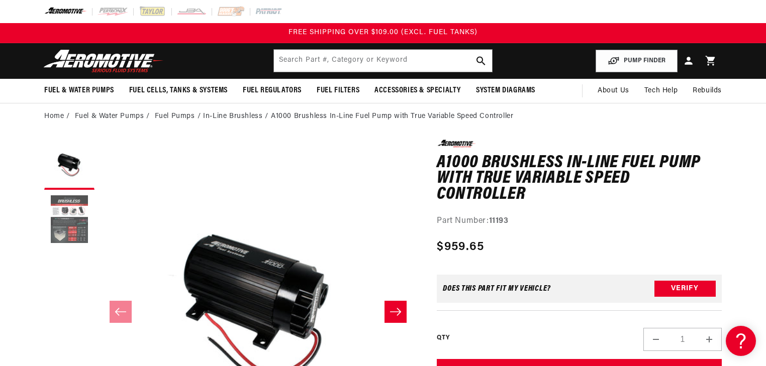
click at [64, 219] on button "Load image 2 in gallery view" at bounding box center [69, 220] width 50 height 50
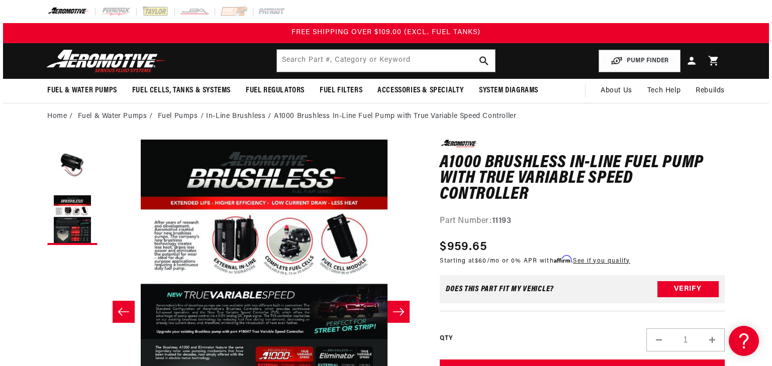
scroll to position [0, 317]
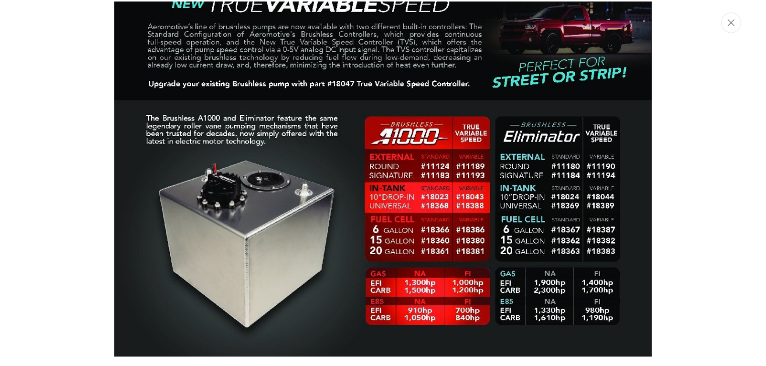
scroll to position [557, 0]
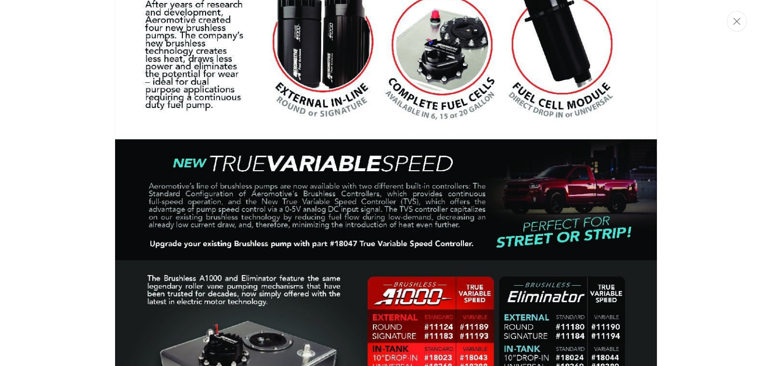
click at [397, 270] on img "Media gallery" at bounding box center [386, 171] width 543 height 698
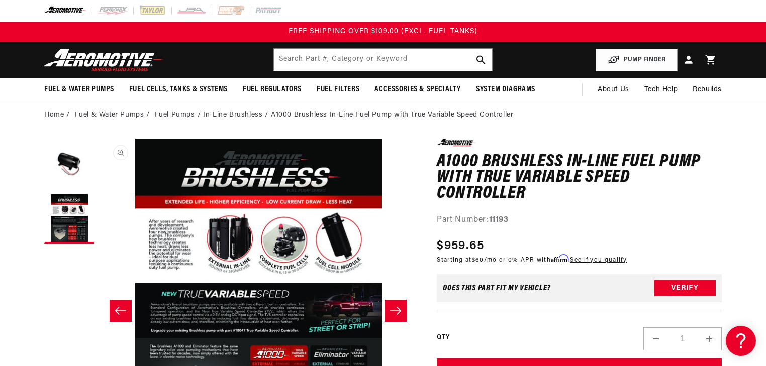
scroll to position [0, 0]
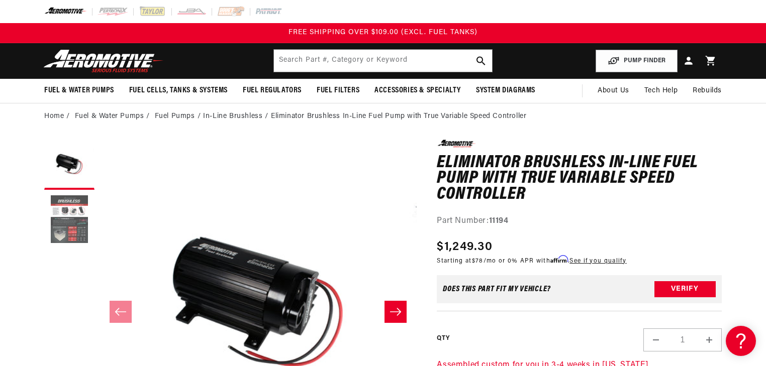
click at [74, 208] on button "Load image 2 in gallery view" at bounding box center [69, 220] width 50 height 50
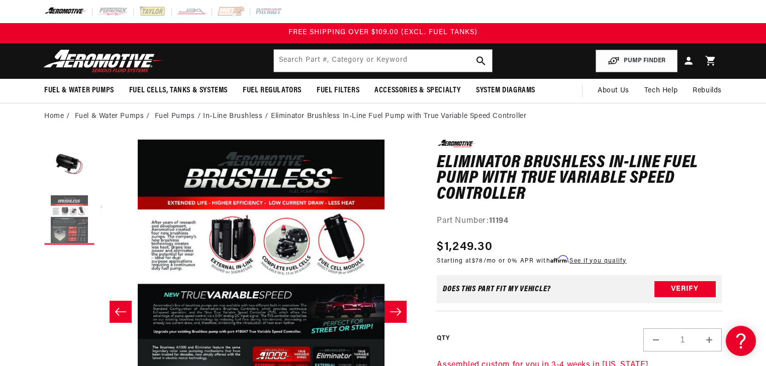
scroll to position [0, 317]
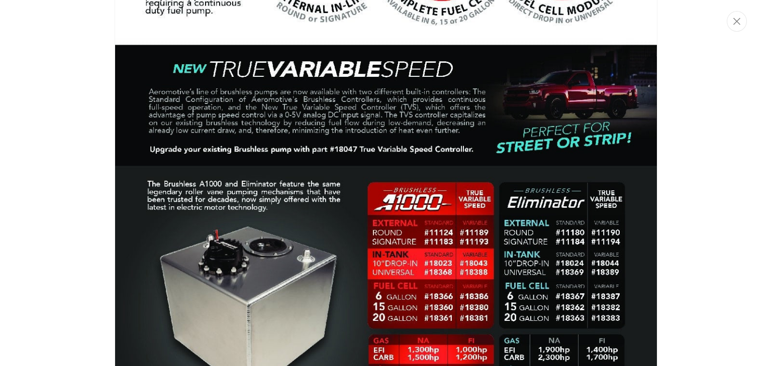
scroll to position [557, 0]
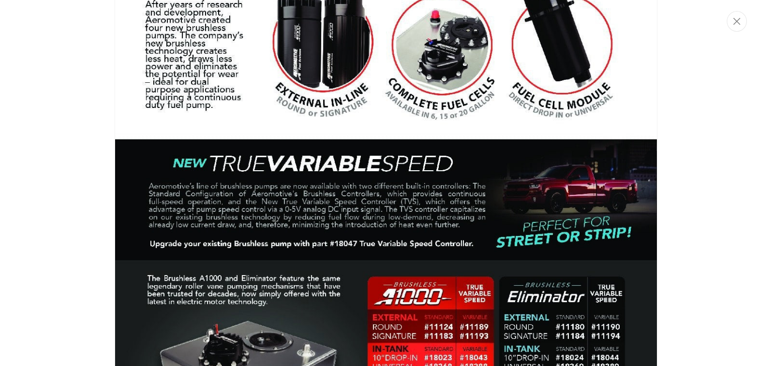
click at [396, 197] on img "Media gallery" at bounding box center [386, 171] width 543 height 698
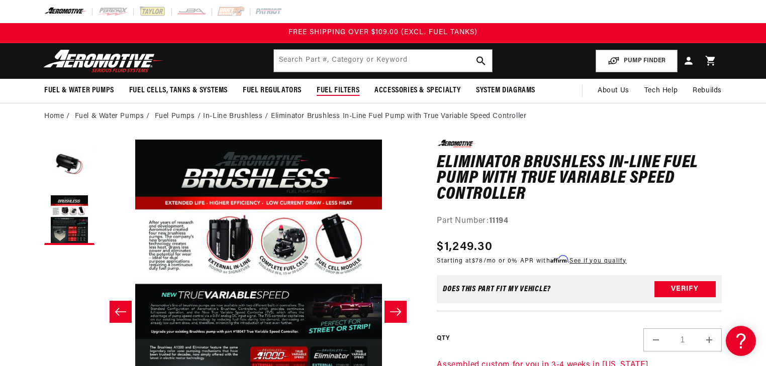
scroll to position [0, 317]
click at [329, 66] on input "text" at bounding box center [383, 61] width 218 height 22
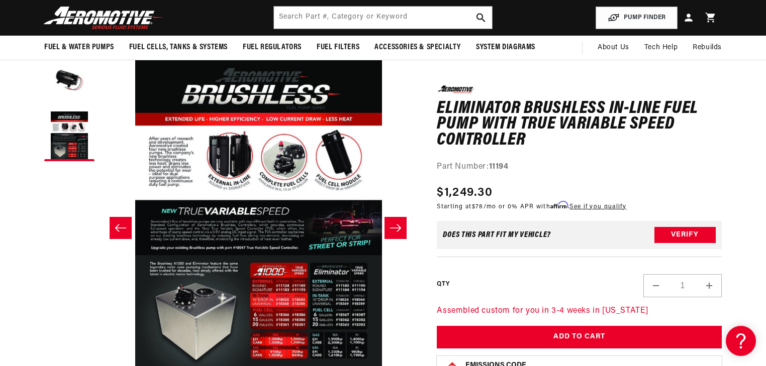
scroll to position [80, 0]
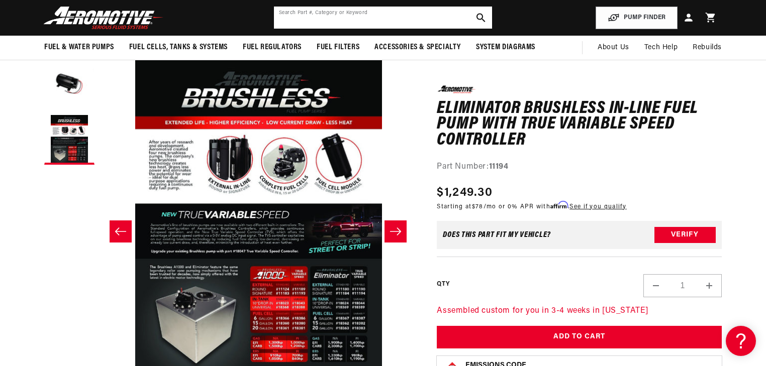
click at [344, 25] on input "text" at bounding box center [383, 18] width 218 height 22
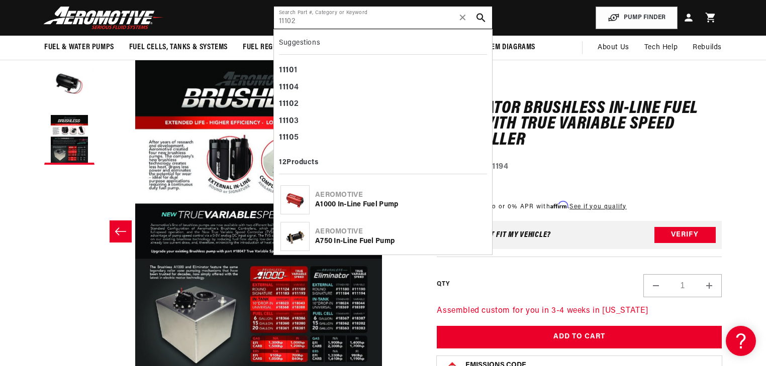
type input "11102"
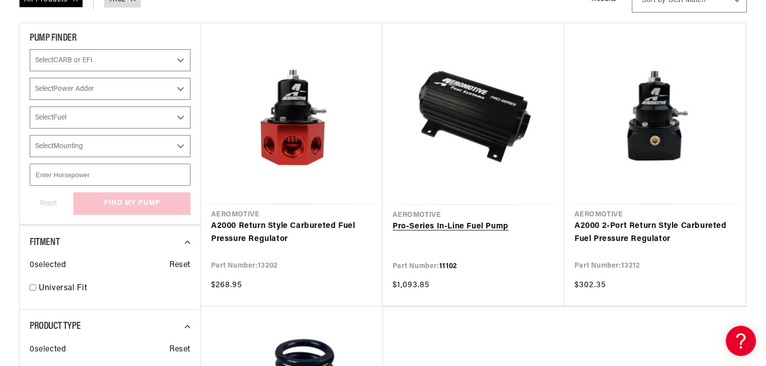
click at [491, 221] on link "Pro-Series In-Line Fuel Pump" at bounding box center [474, 227] width 162 height 13
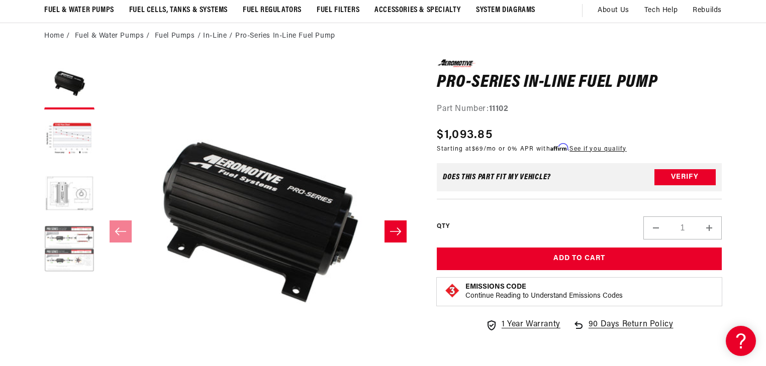
click at [59, 241] on button "Load image 4 in gallery view" at bounding box center [69, 250] width 50 height 50
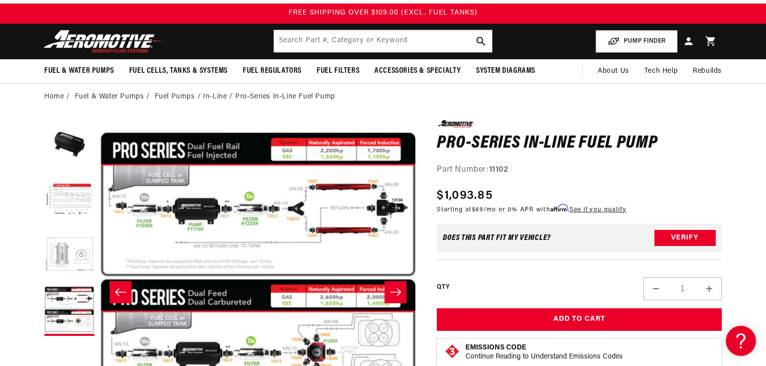
scroll to position [80, 0]
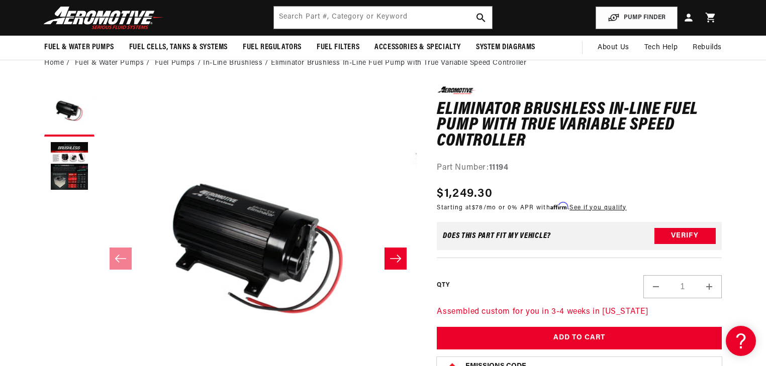
scroll to position [40, 0]
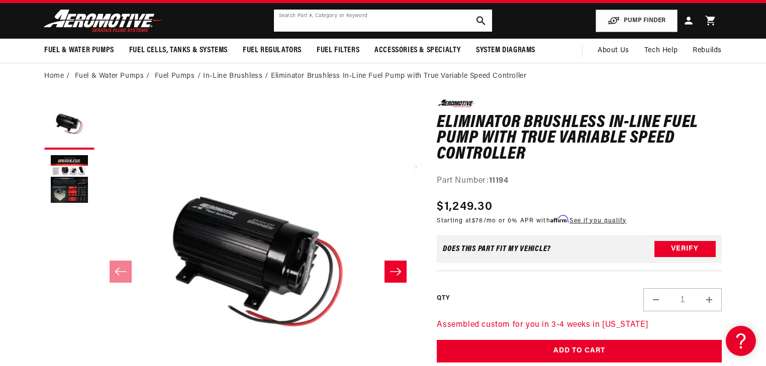
click at [356, 22] on input "text" at bounding box center [383, 21] width 218 height 22
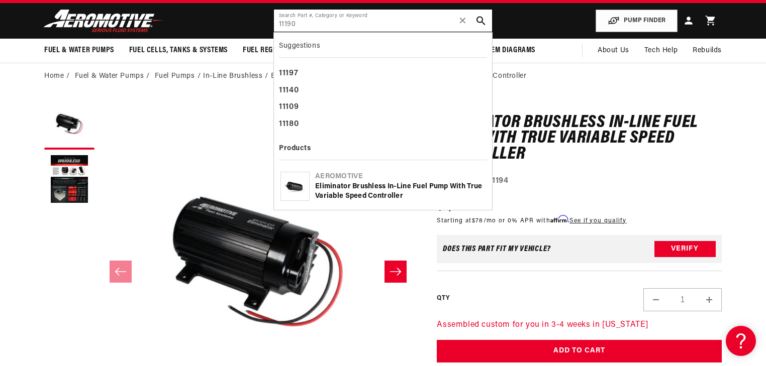
type input "11190"
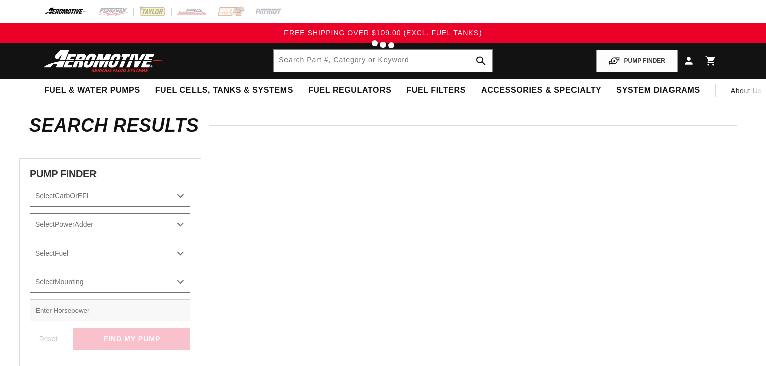
type input "11190"
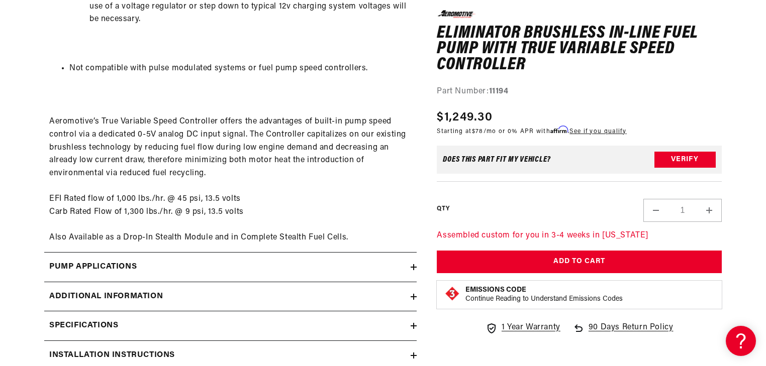
scroll to position [1528, 0]
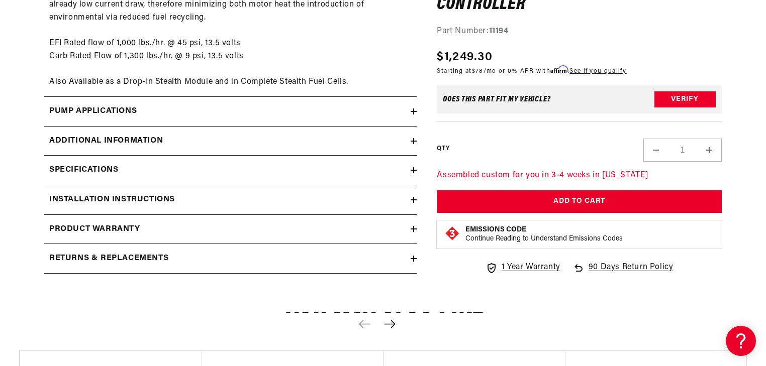
click at [412, 198] on icon at bounding box center [414, 200] width 6 height 6
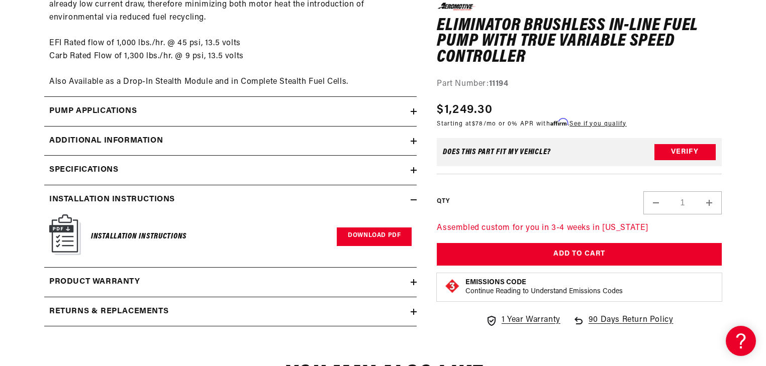
click at [384, 240] on link "Download PDF" at bounding box center [374, 237] width 75 height 19
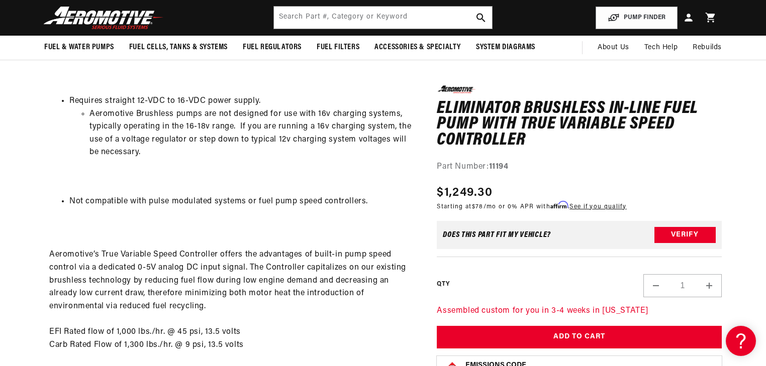
scroll to position [1126, 0]
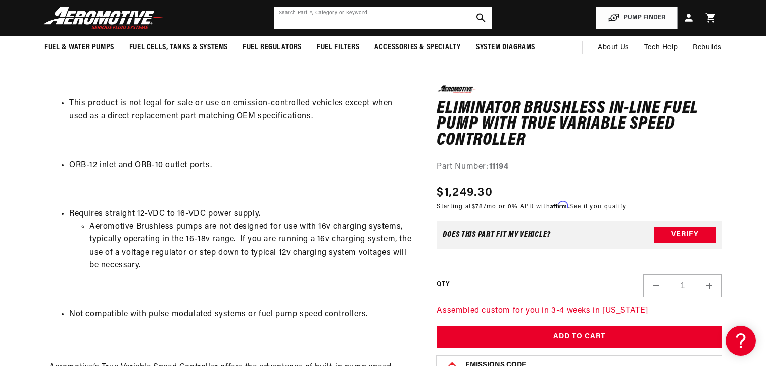
click at [366, 21] on input "text" at bounding box center [383, 18] width 218 height 22
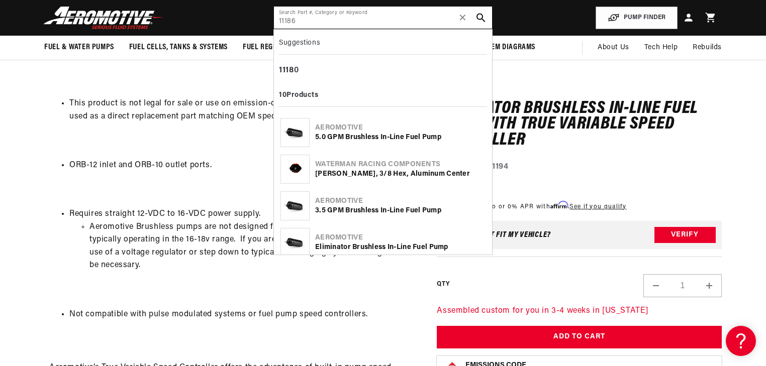
type input "11186"
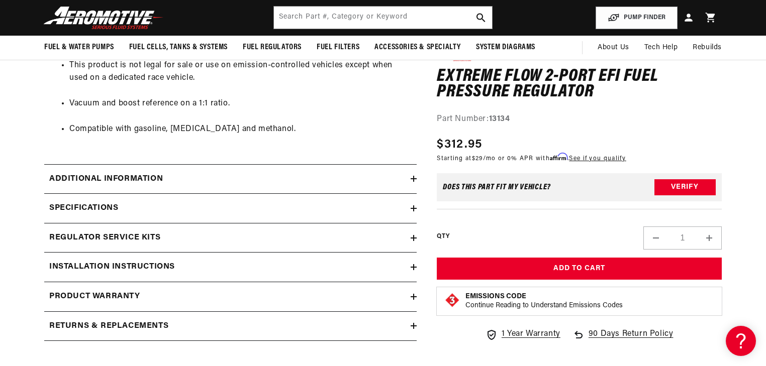
scroll to position [804, 0]
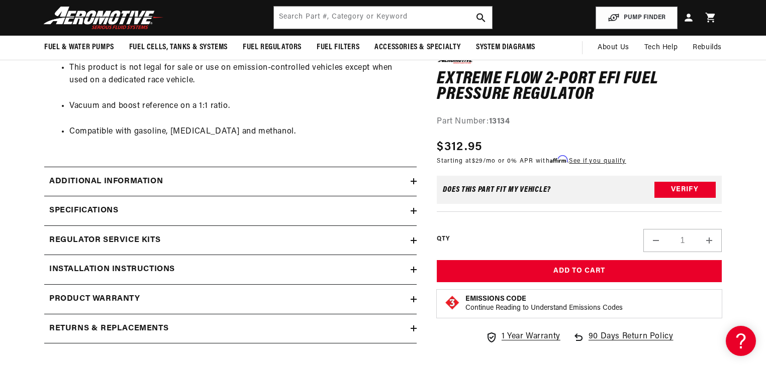
click at [408, 270] on div "Installation Instructions" at bounding box center [227, 269] width 366 height 13
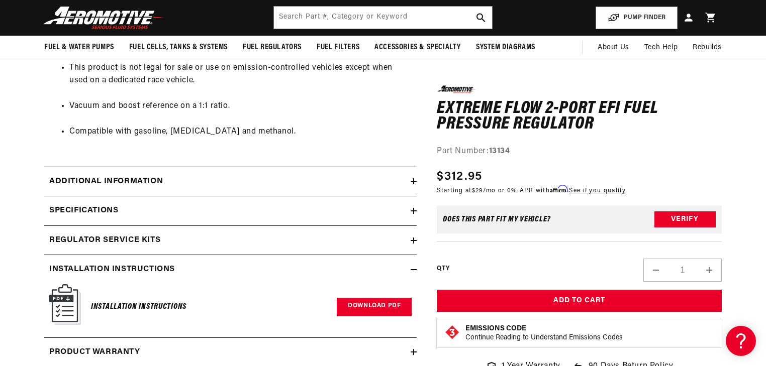
click at [362, 310] on link "Download PDF" at bounding box center [374, 307] width 75 height 19
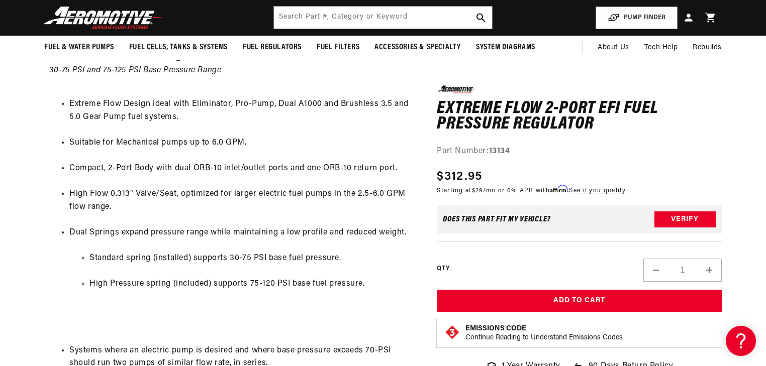
scroll to position [482, 0]
click at [402, 12] on input "text" at bounding box center [383, 18] width 218 height 22
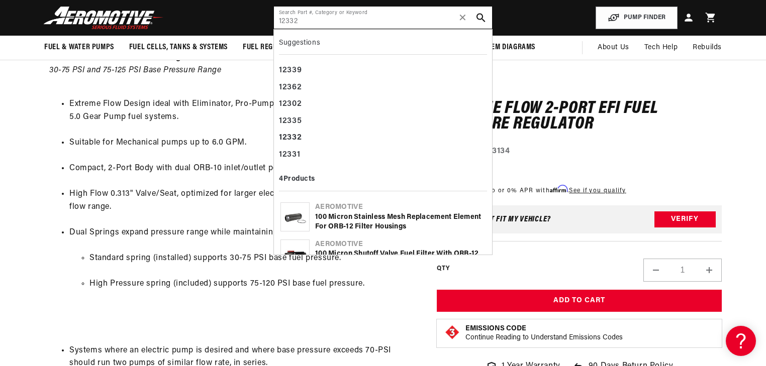
type input "12332"
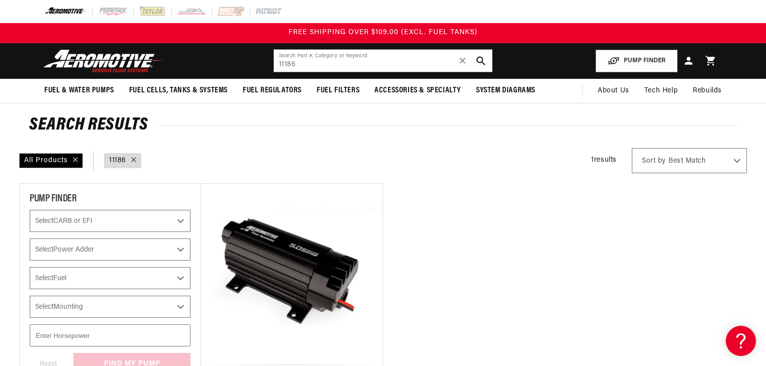
scroll to position [121, 0]
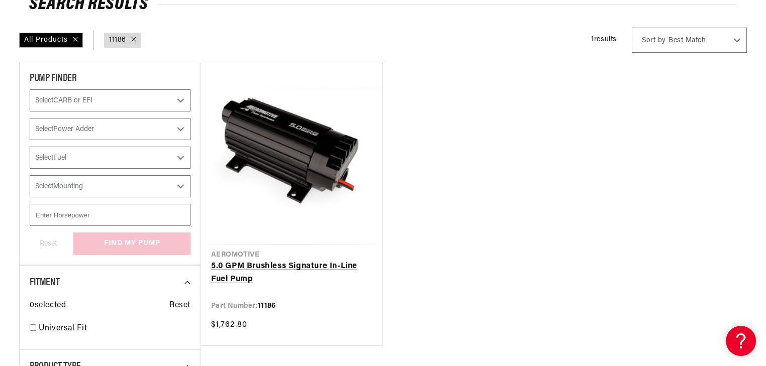
click at [306, 260] on link "5.0 GPM Brushless Signature In-Line Fuel Pump" at bounding box center [291, 273] width 161 height 26
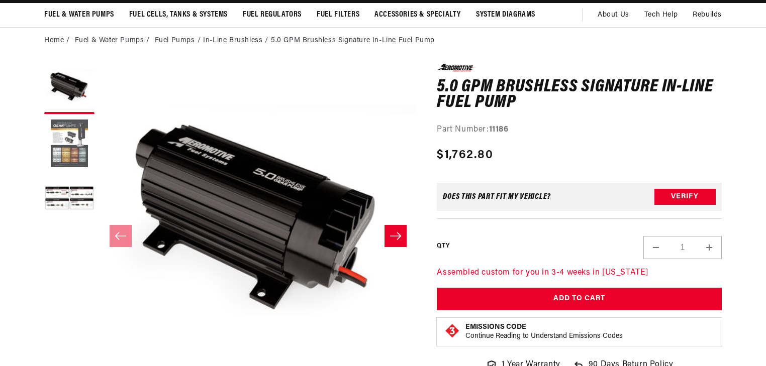
scroll to position [80, 0]
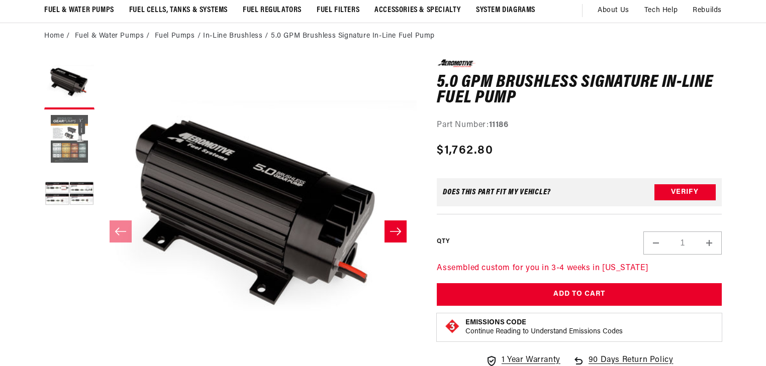
click at [57, 151] on button "Load image 2 in gallery view" at bounding box center [69, 140] width 50 height 50
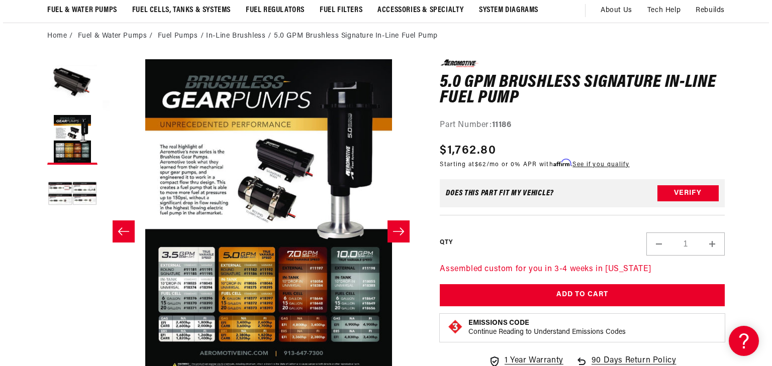
scroll to position [0, 317]
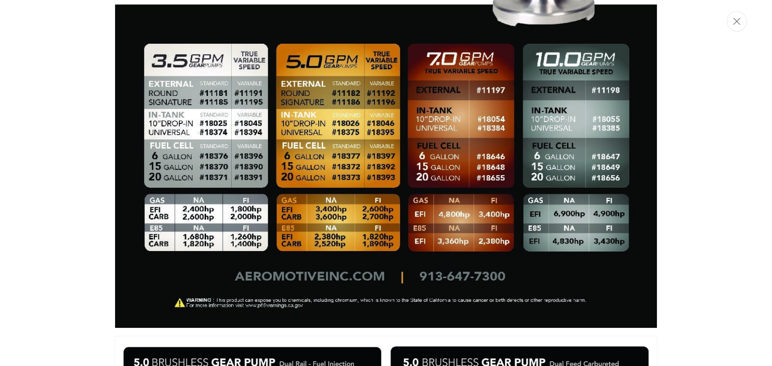
scroll to position [788, 0]
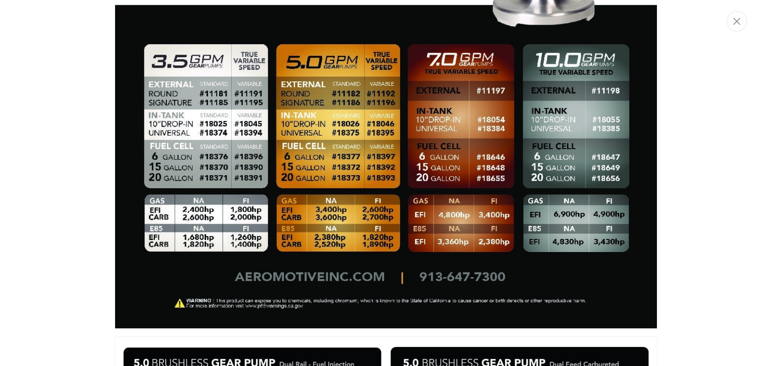
click at [88, 224] on div "Media gallery" at bounding box center [386, 183] width 772 height 366
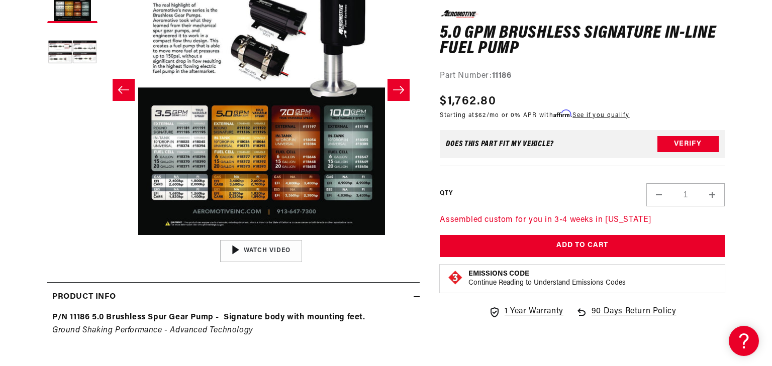
scroll to position [241, 0]
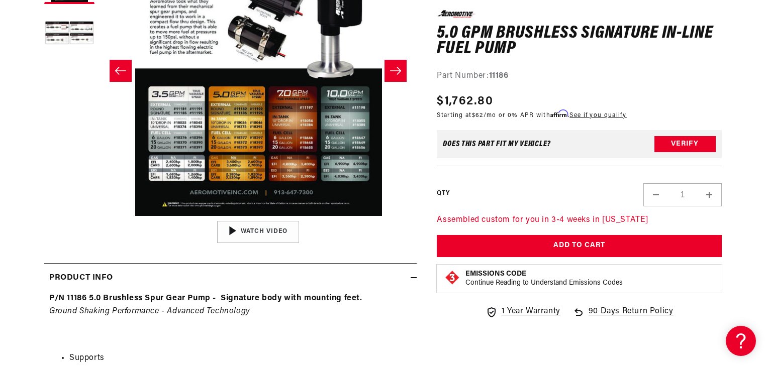
click at [100, 216] on button "Open media 2 in modal" at bounding box center [100, 216] width 0 height 0
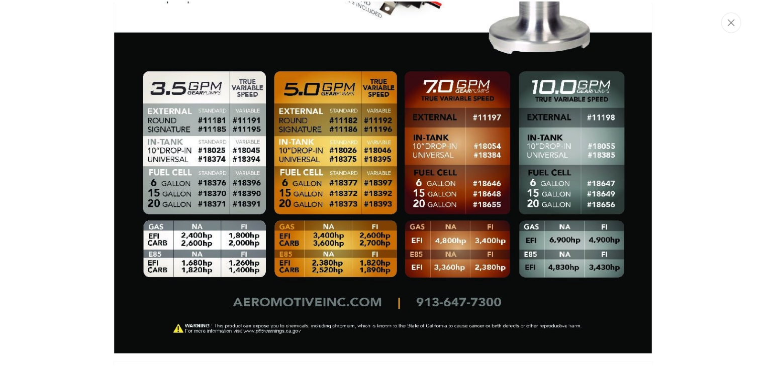
scroll to position [788, 0]
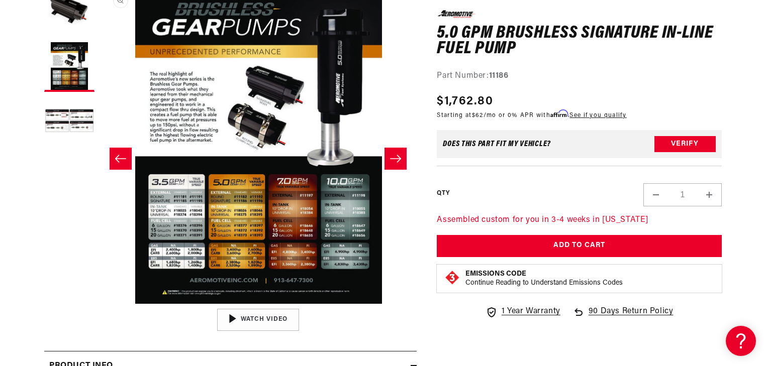
scroll to position [0, 0]
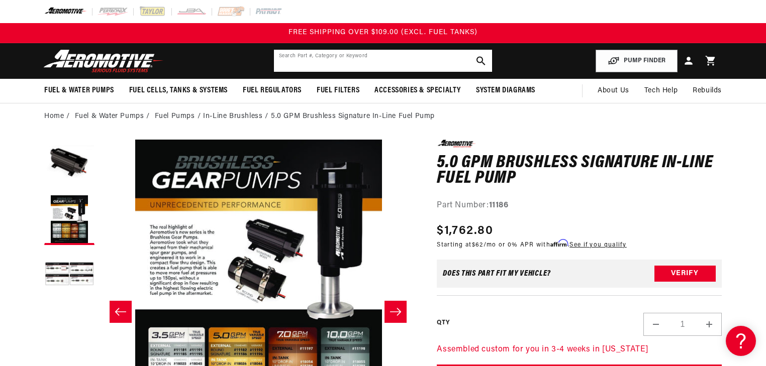
click at [350, 55] on input "text" at bounding box center [383, 61] width 218 height 22
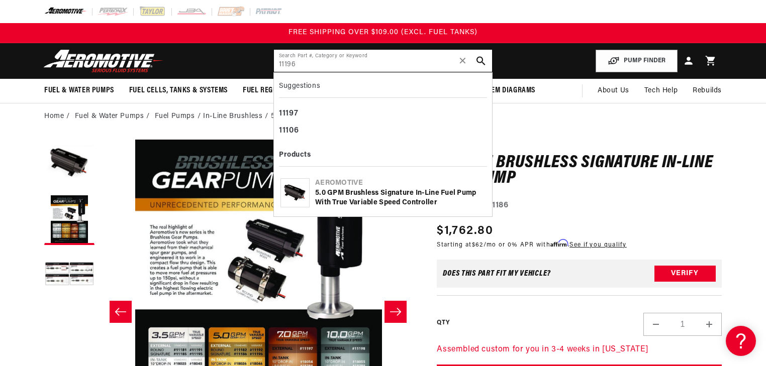
type input "11196"
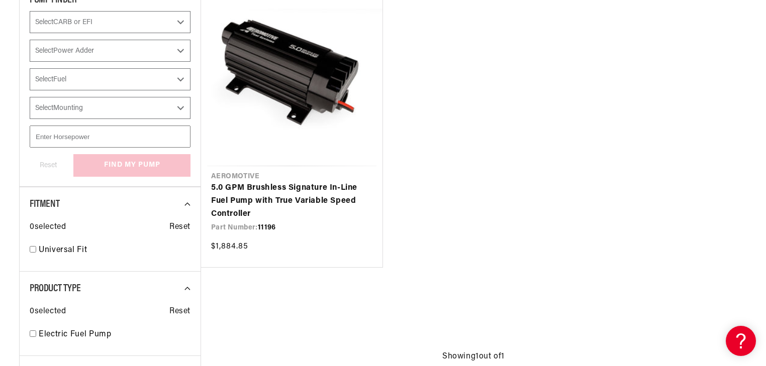
scroll to position [201, 0]
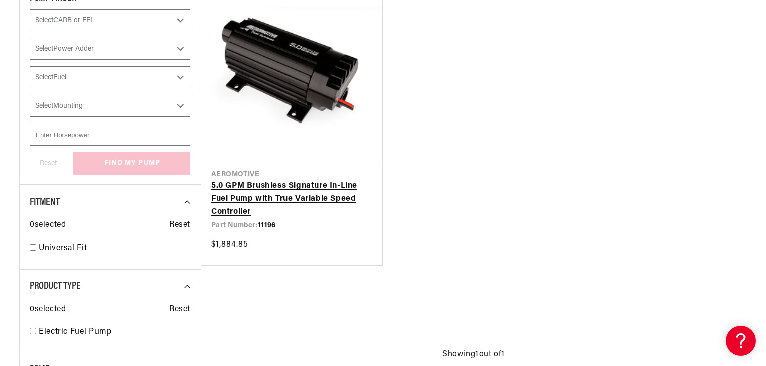
click at [290, 180] on link "5.0 GPM Brushless Signature In-Line Fuel Pump with True Variable Speed Controll…" at bounding box center [291, 199] width 161 height 39
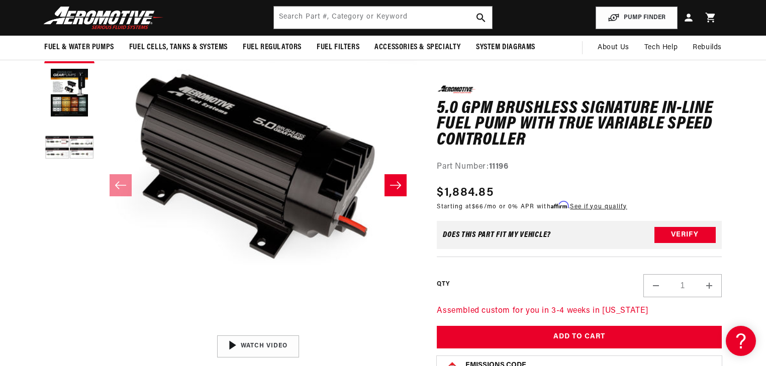
scroll to position [40, 0]
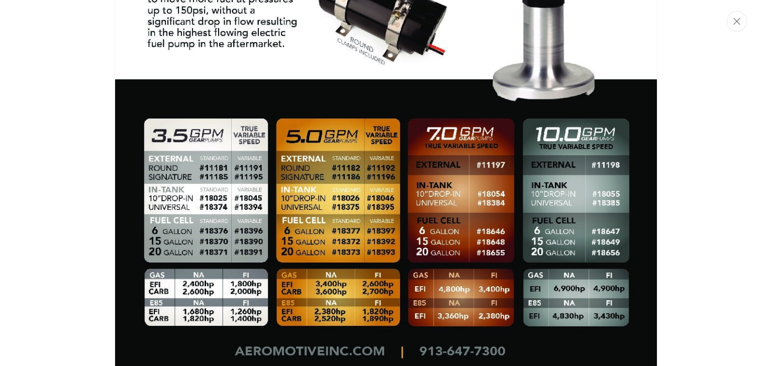
scroll to position [587, 0]
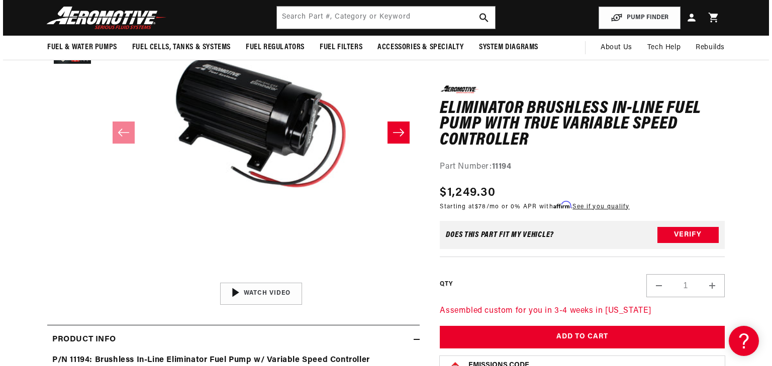
scroll to position [161, 0]
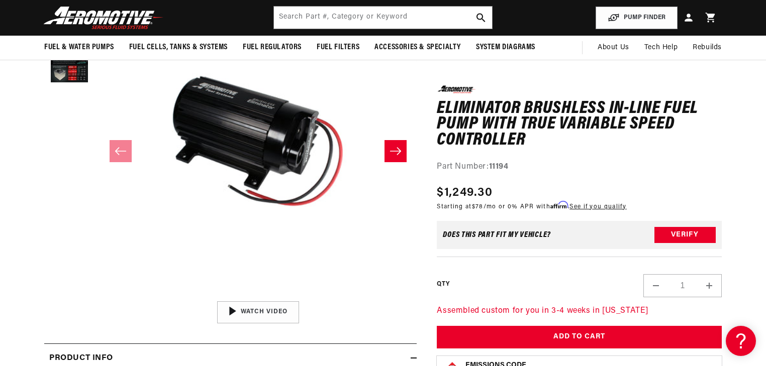
click at [100, 297] on button "Open media 1 in modal" at bounding box center [100, 297] width 0 height 0
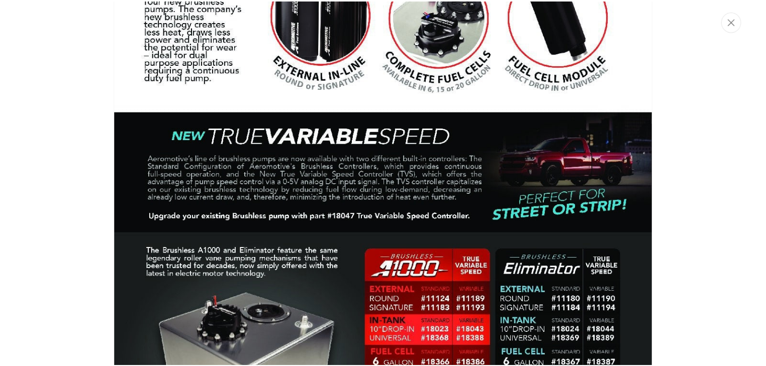
scroll to position [437, 0]
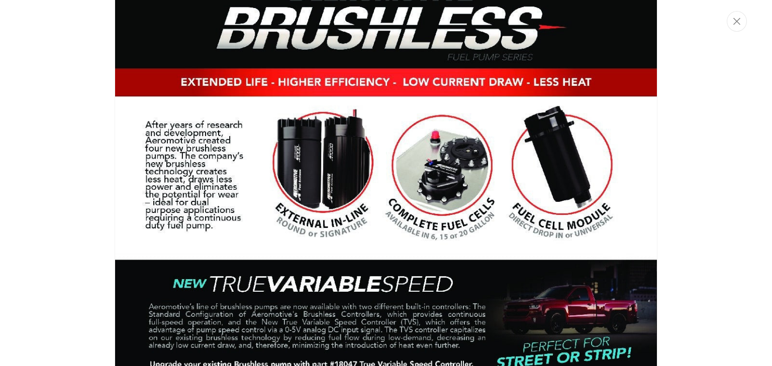
click at [410, 187] on img "Media gallery" at bounding box center [386, 292] width 543 height 698
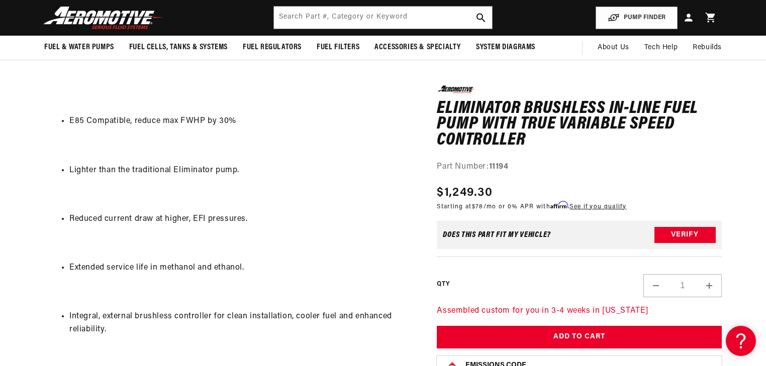
scroll to position [684, 0]
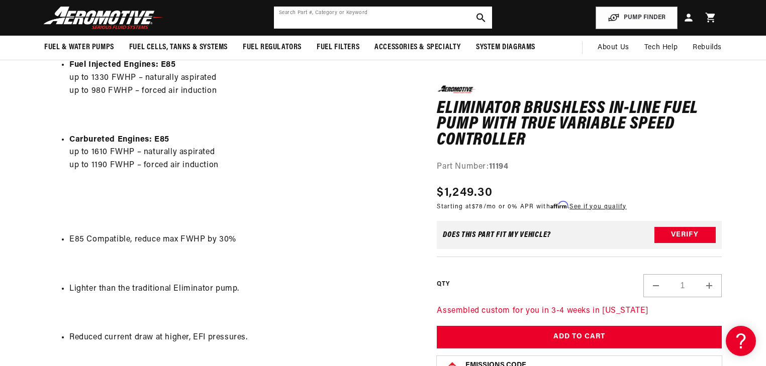
click at [359, 27] on input "text" at bounding box center [383, 18] width 218 height 22
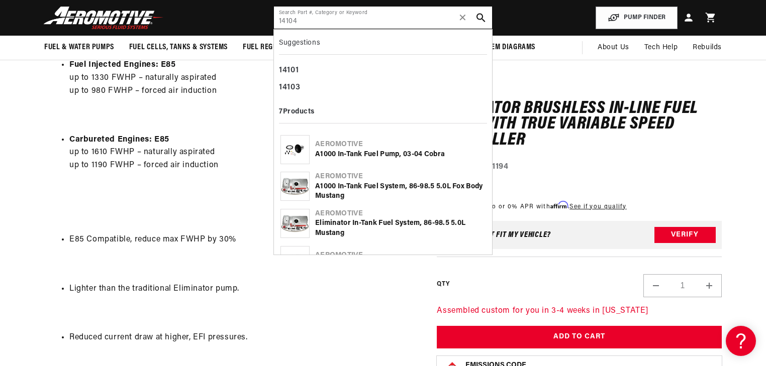
type input "14104"
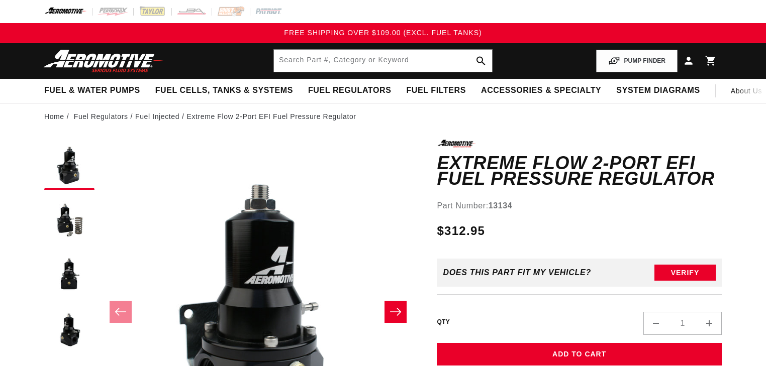
scroll to position [482, 0]
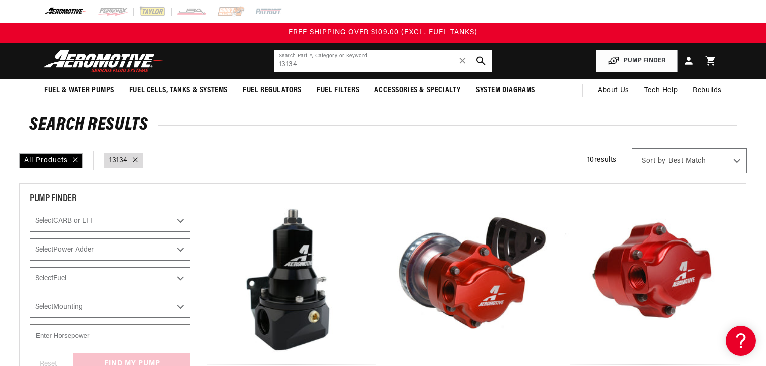
click at [346, 64] on input "13134" at bounding box center [383, 61] width 218 height 22
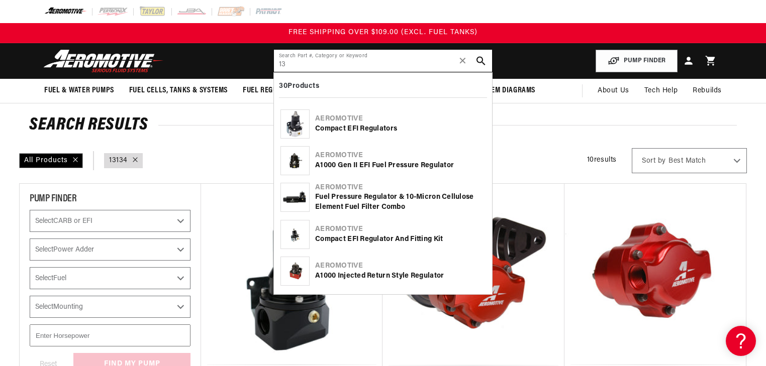
type input "1"
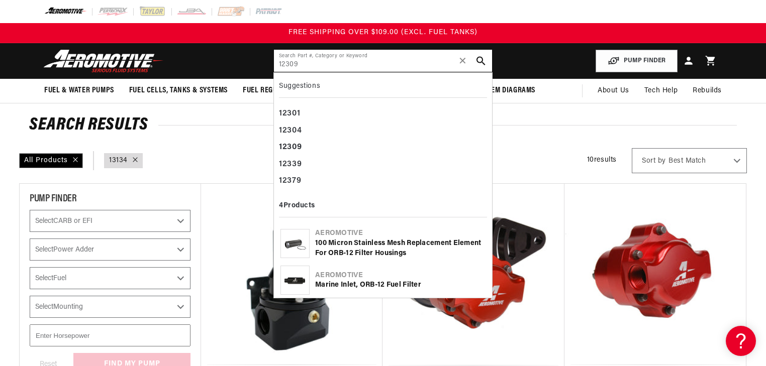
type input "12309"
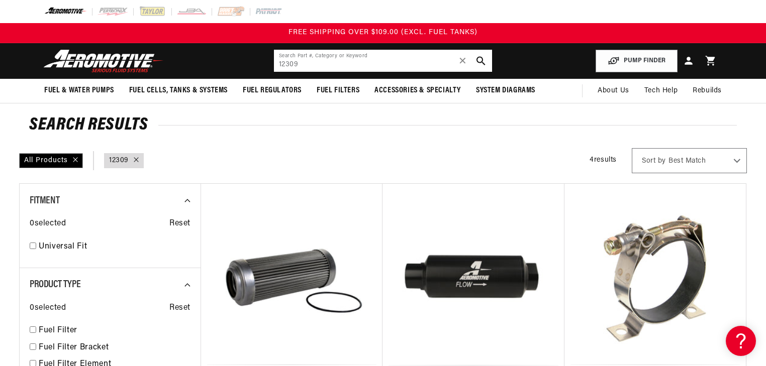
scroll to position [201, 0]
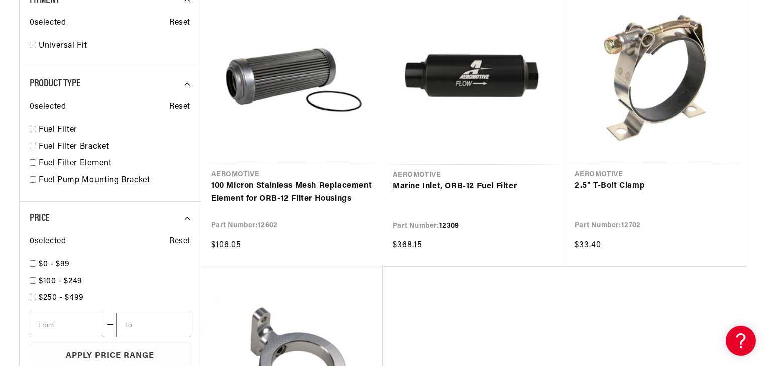
click at [485, 180] on link "Marine Inlet, ORB-12 Fuel Filter" at bounding box center [474, 186] width 162 height 13
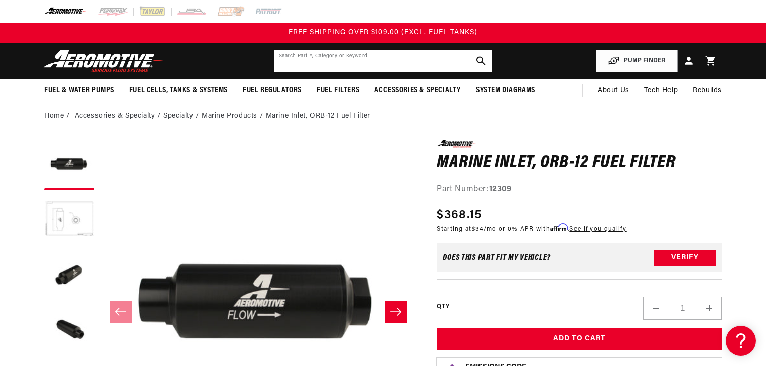
click at [349, 61] on input "text" at bounding box center [383, 61] width 218 height 22
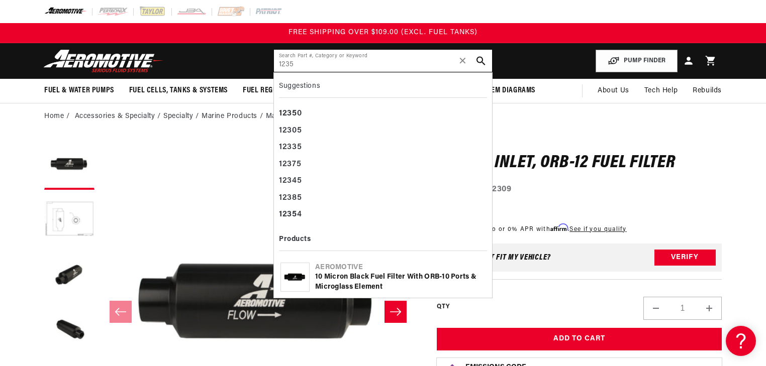
type input "1235"
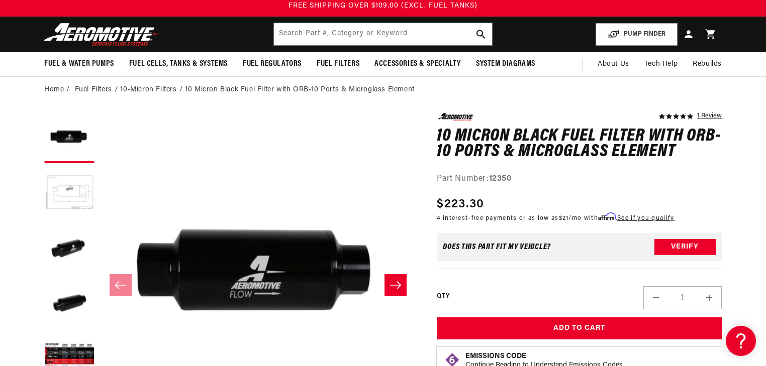
scroll to position [80, 0]
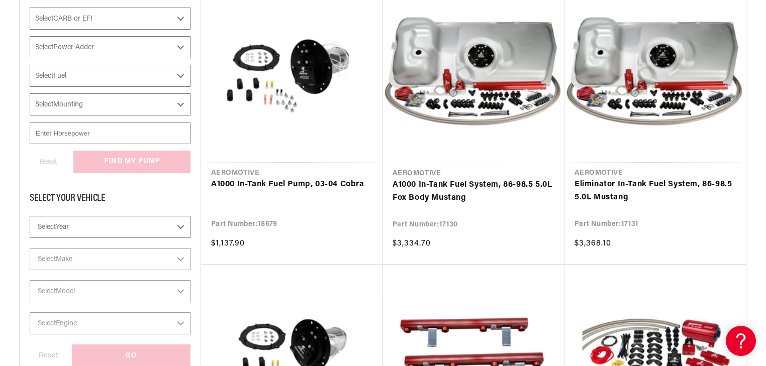
scroll to position [402, 0]
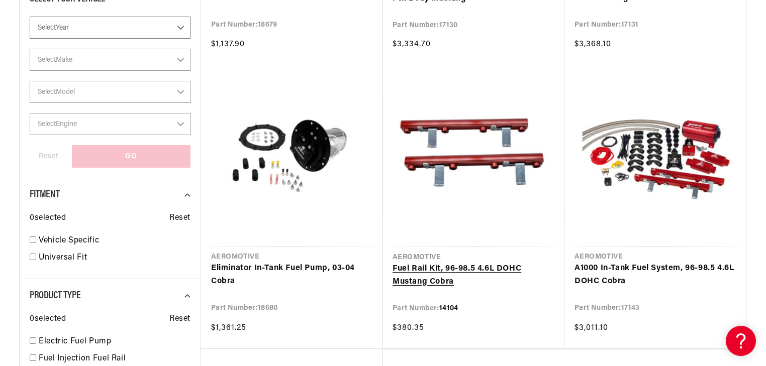
click at [483, 263] on link "Fuel Rail Kit, 96-98.5 4.6L DOHC Mustang Cobra" at bounding box center [474, 276] width 162 height 26
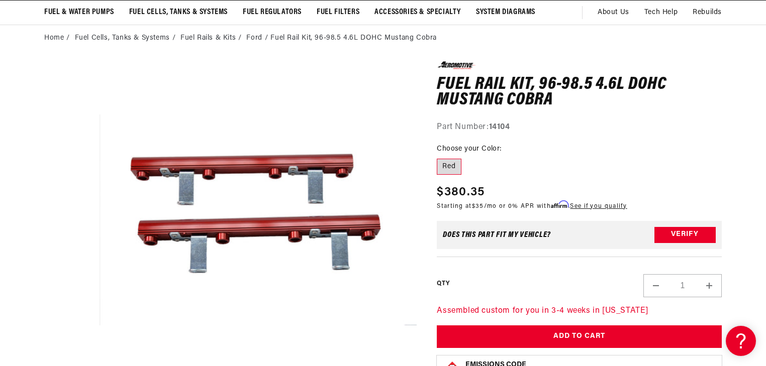
scroll to position [80, 0]
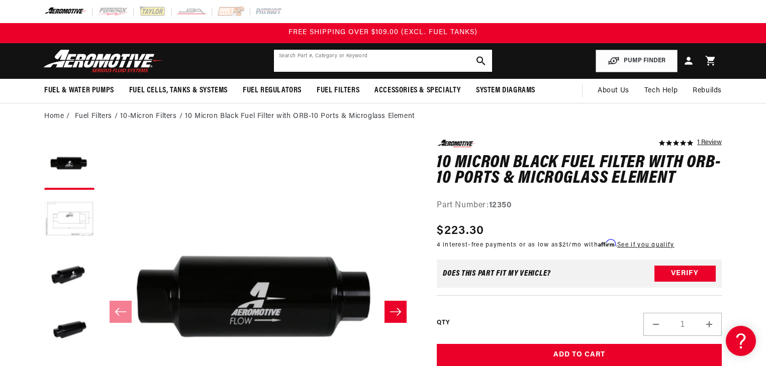
click at [382, 63] on input "text" at bounding box center [383, 61] width 218 height 22
type input "14185"
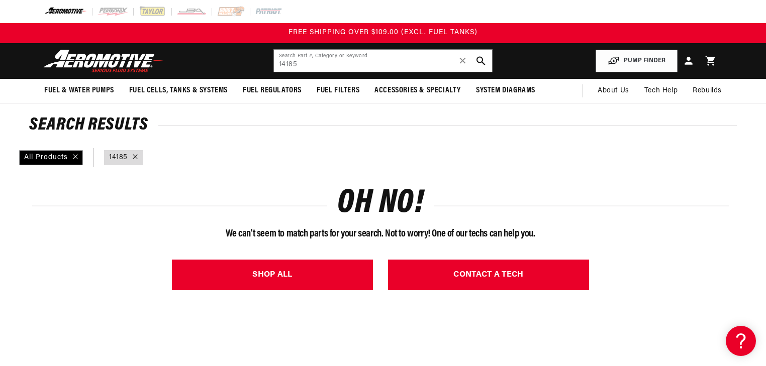
click at [135, 159] on icon at bounding box center [135, 156] width 5 height 5
